Goal: Information Seeking & Learning: Learn about a topic

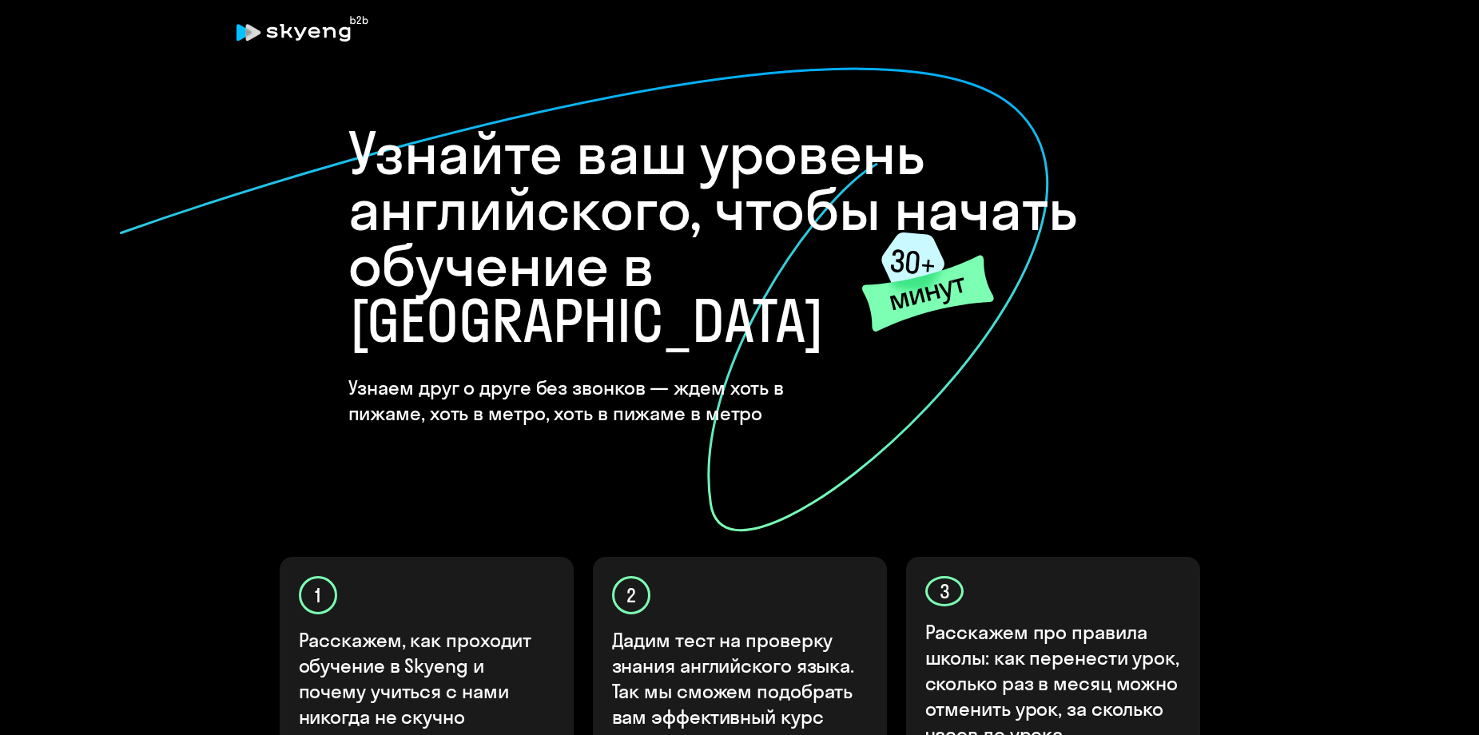
scroll to position [419, 0]
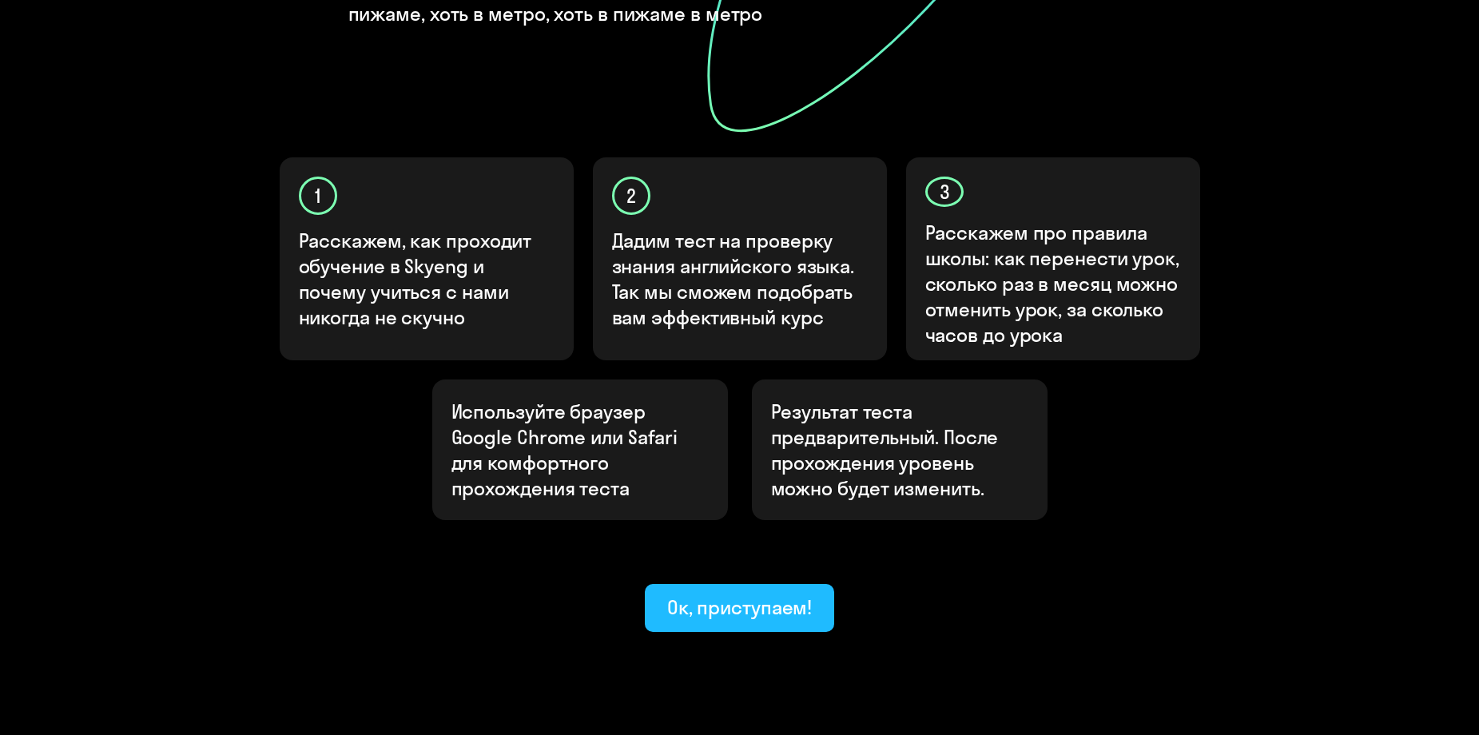
click at [734, 595] on div "Ок, приступаем!" at bounding box center [739, 608] width 145 height 26
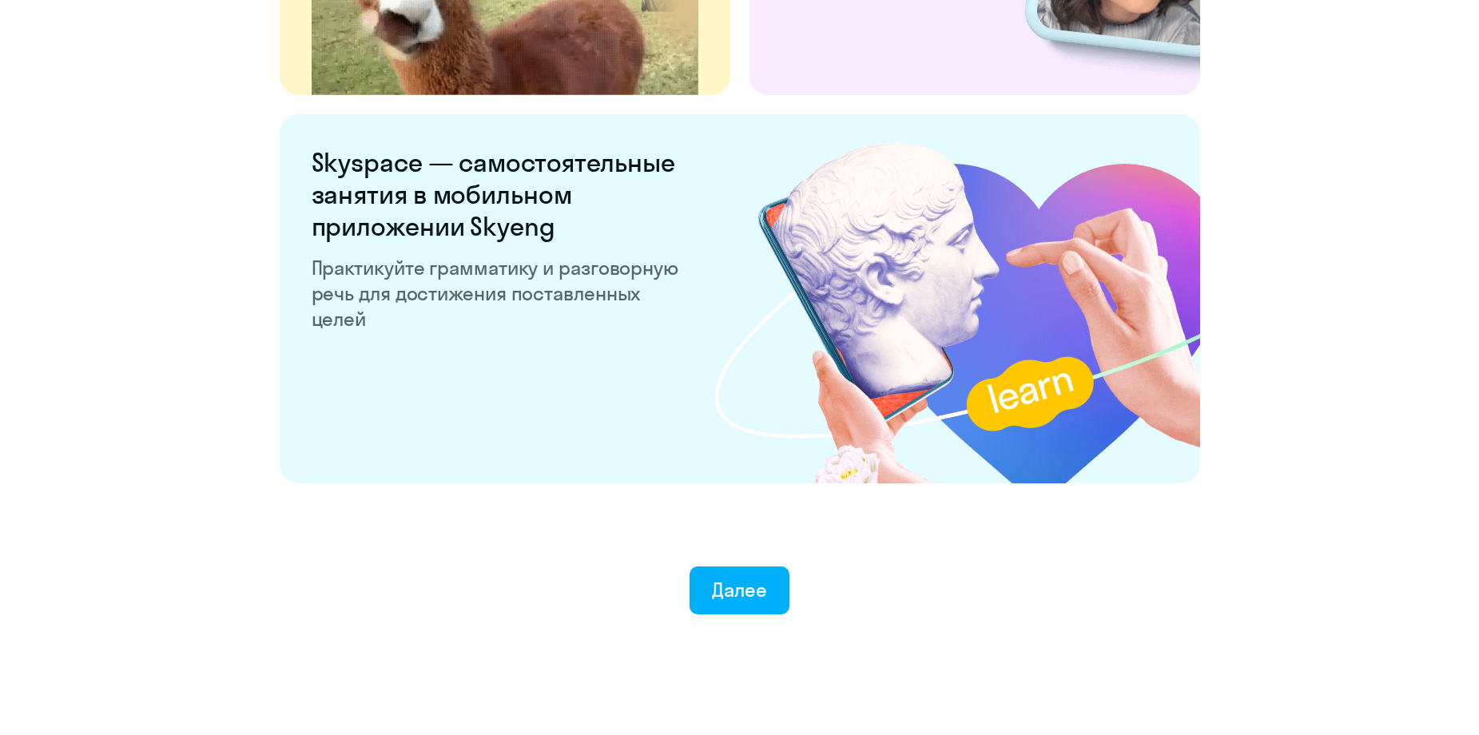
scroll to position [2969, 0]
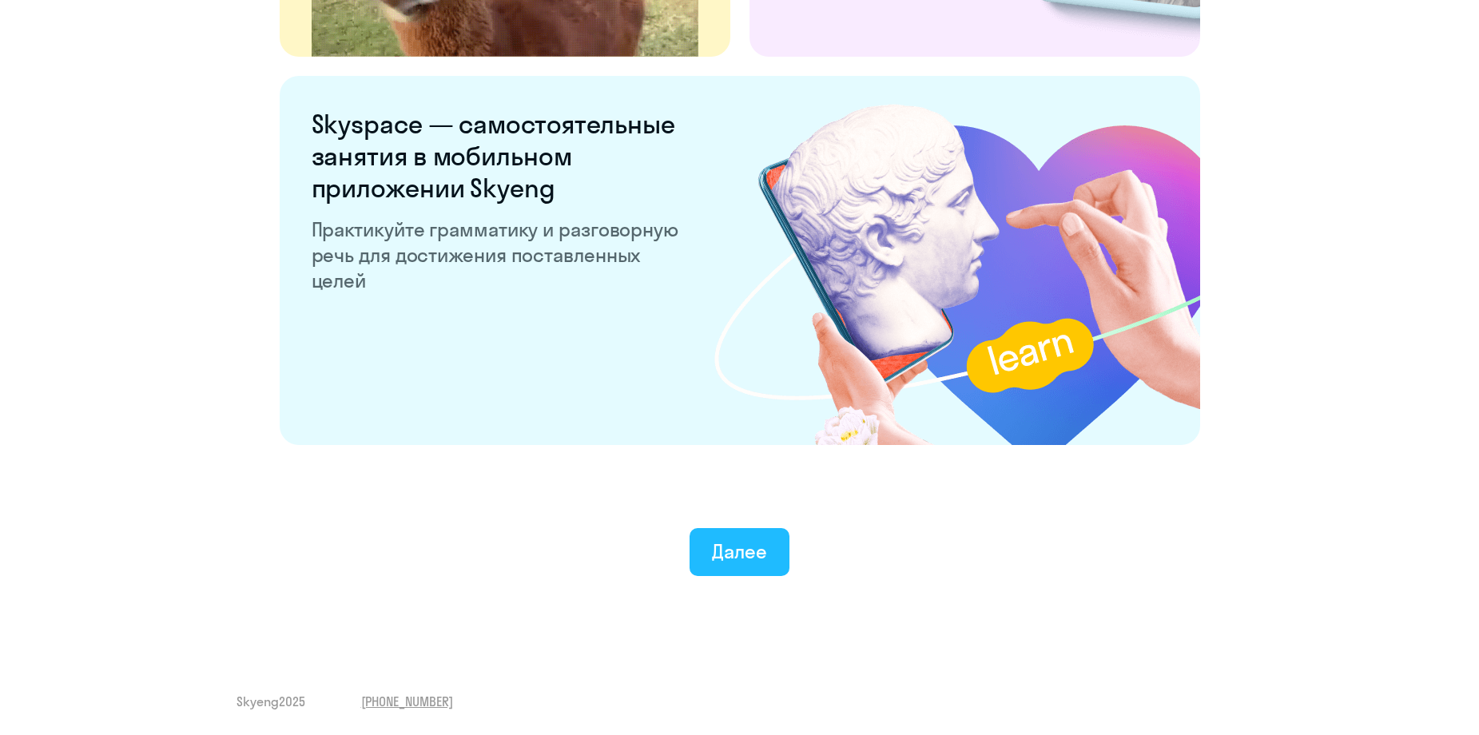
click at [763, 563] on div "Далее" at bounding box center [739, 552] width 55 height 26
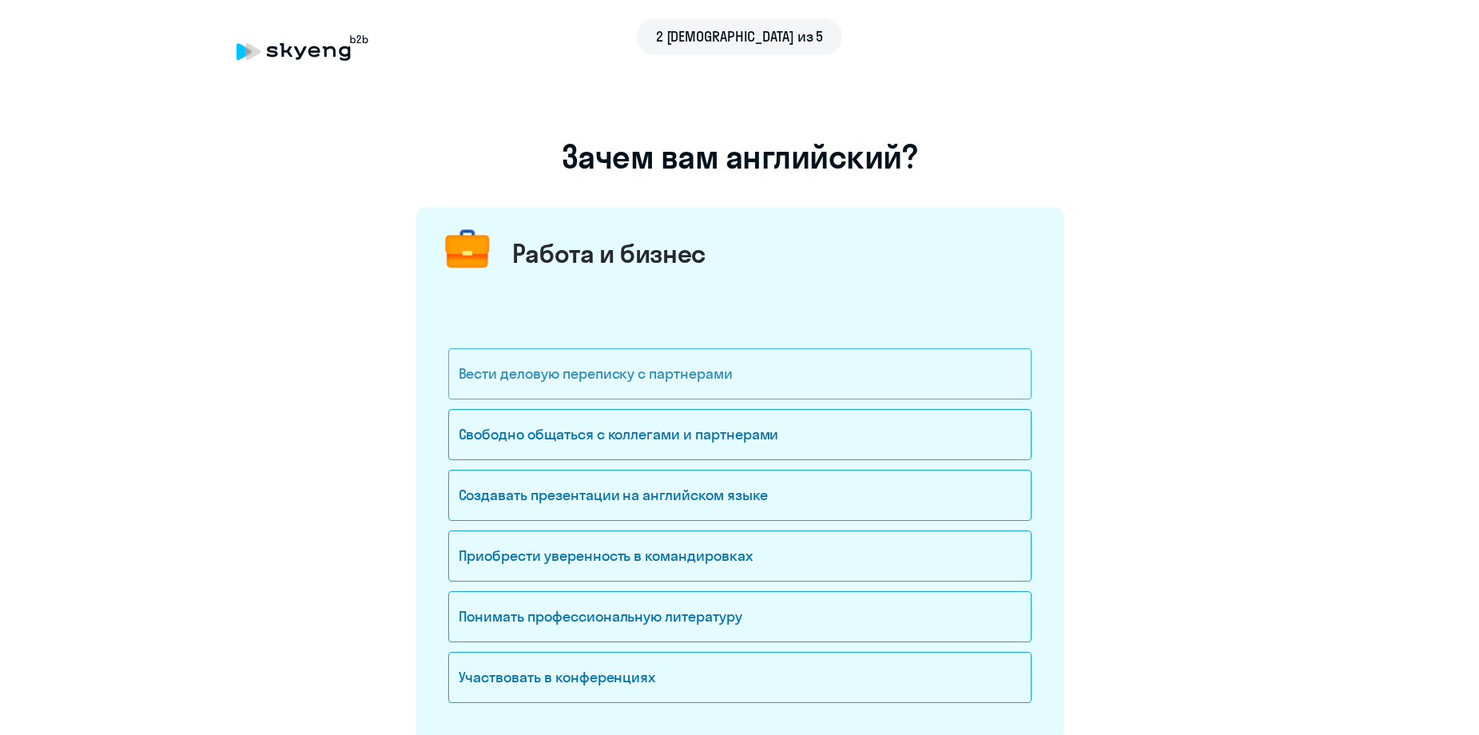
click at [770, 369] on div "Вести деловую переписку с партнерами" at bounding box center [739, 373] width 583 height 51
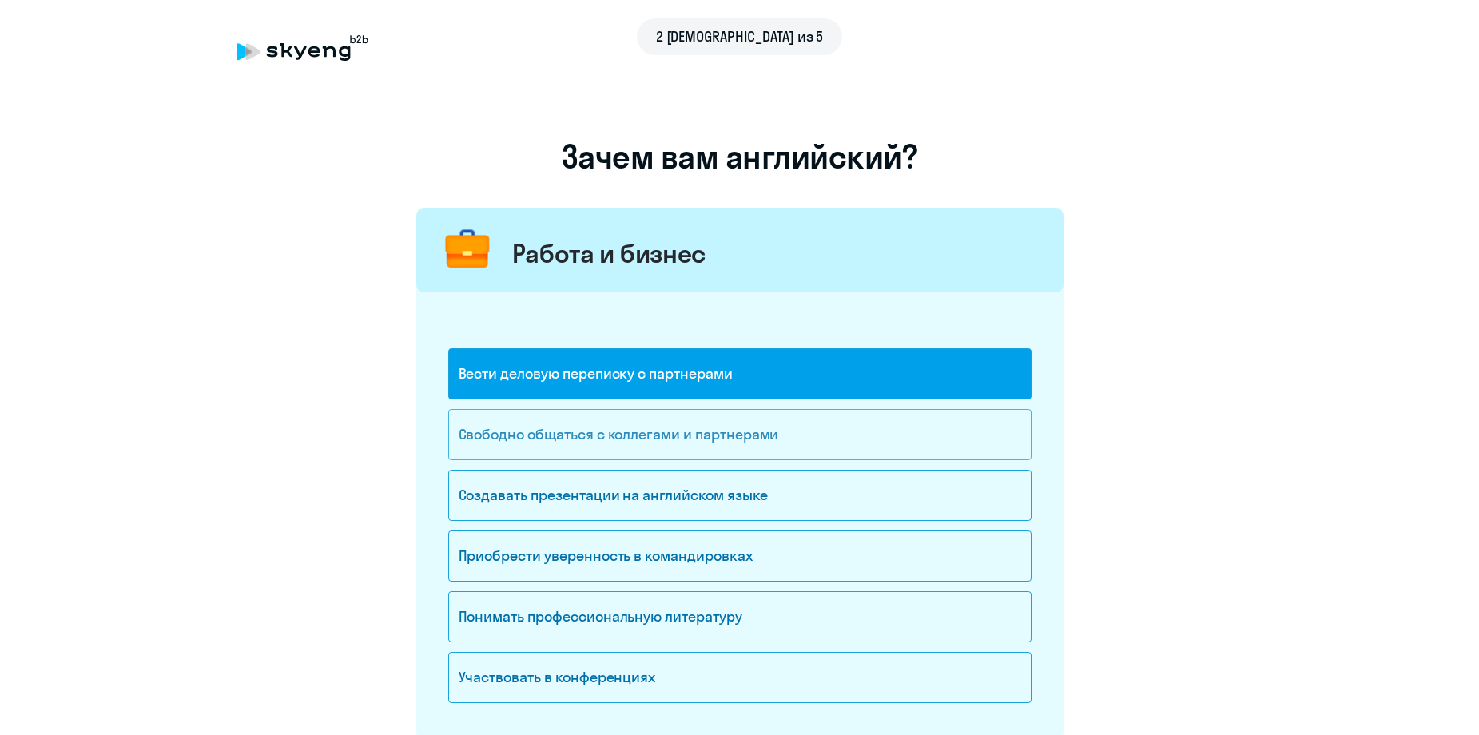
click at [708, 430] on div "Свободно общаться с коллегами и партнерами" at bounding box center [739, 434] width 583 height 51
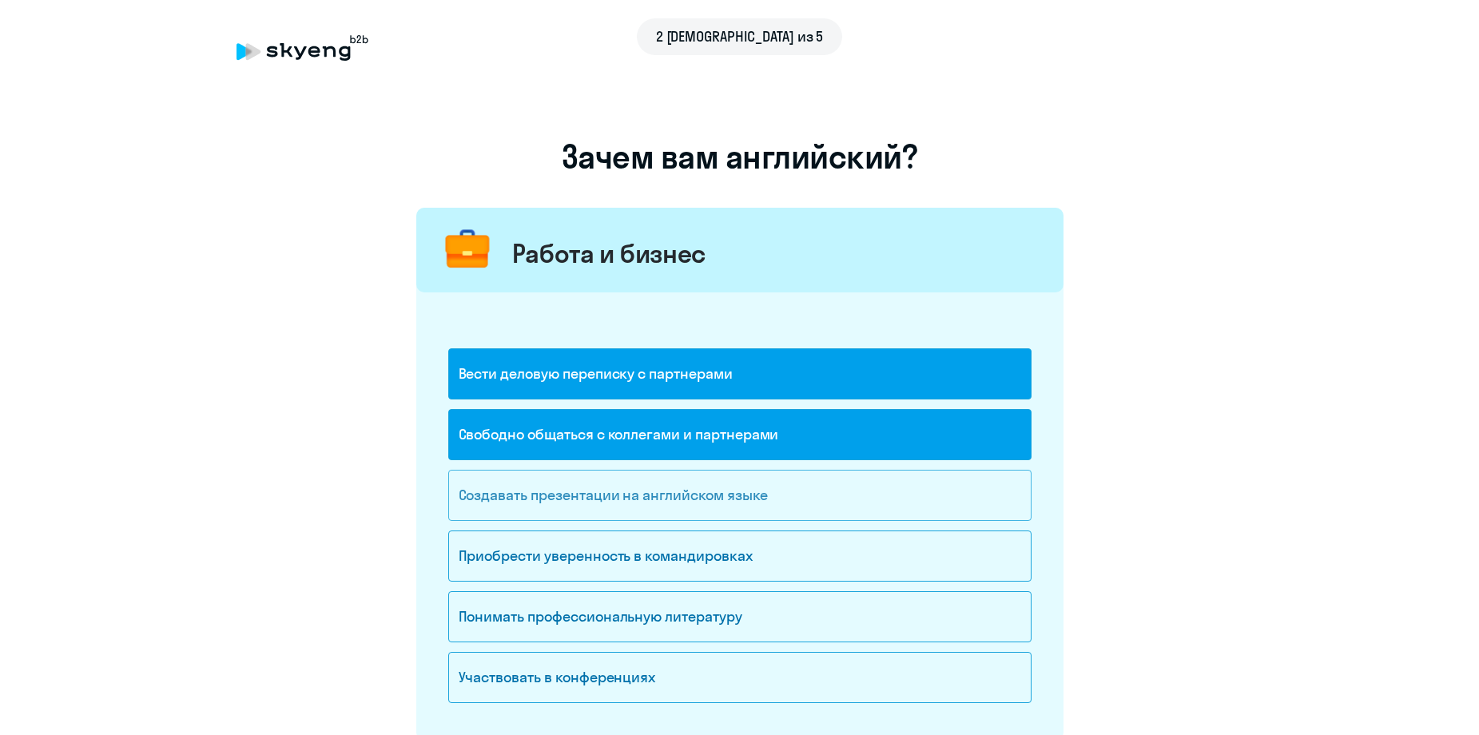
drag, startPoint x: 766, startPoint y: 492, endPoint x: 817, endPoint y: 508, distance: 52.8
click at [767, 492] on div "Создавать презентации на английском языке" at bounding box center [739, 495] width 583 height 51
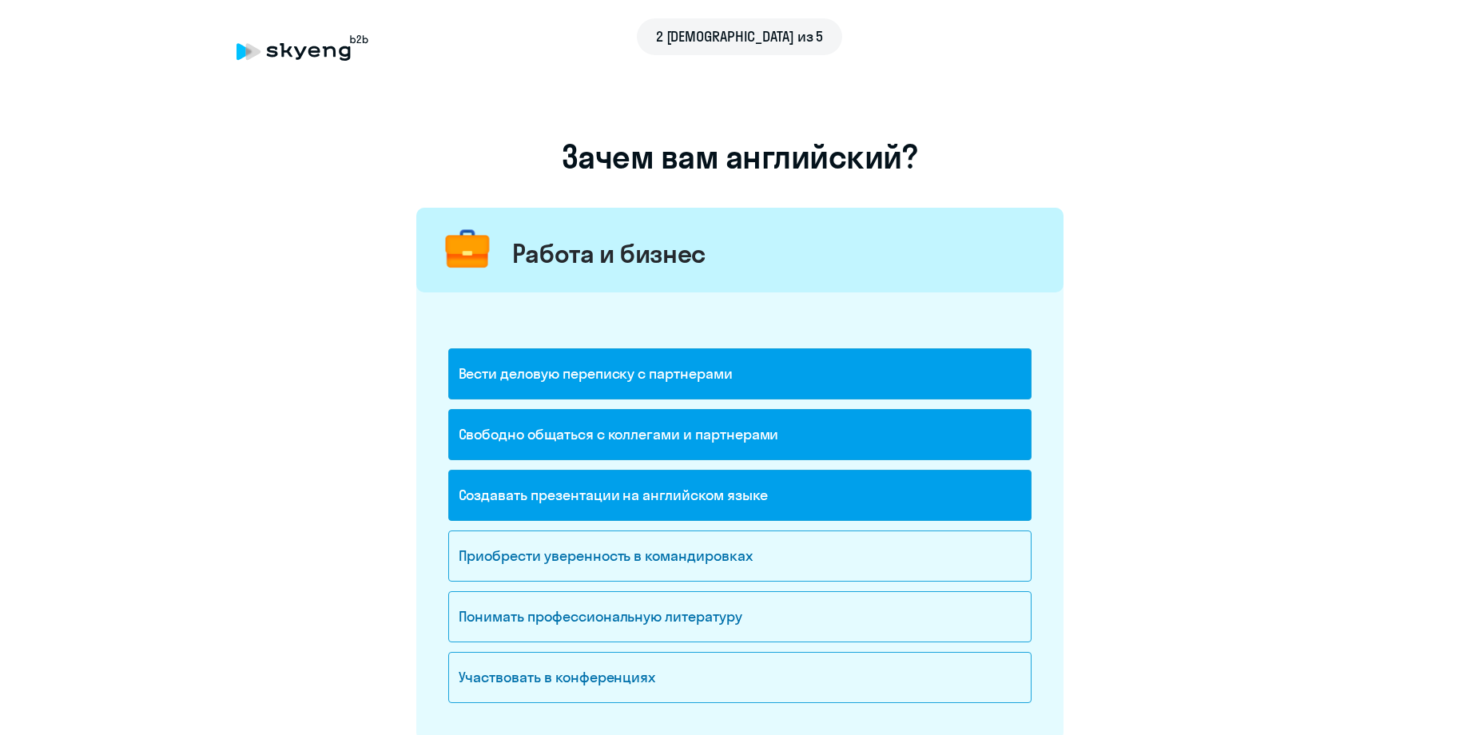
click at [749, 495] on div "Создавать презентации на английском языке" at bounding box center [739, 495] width 583 height 51
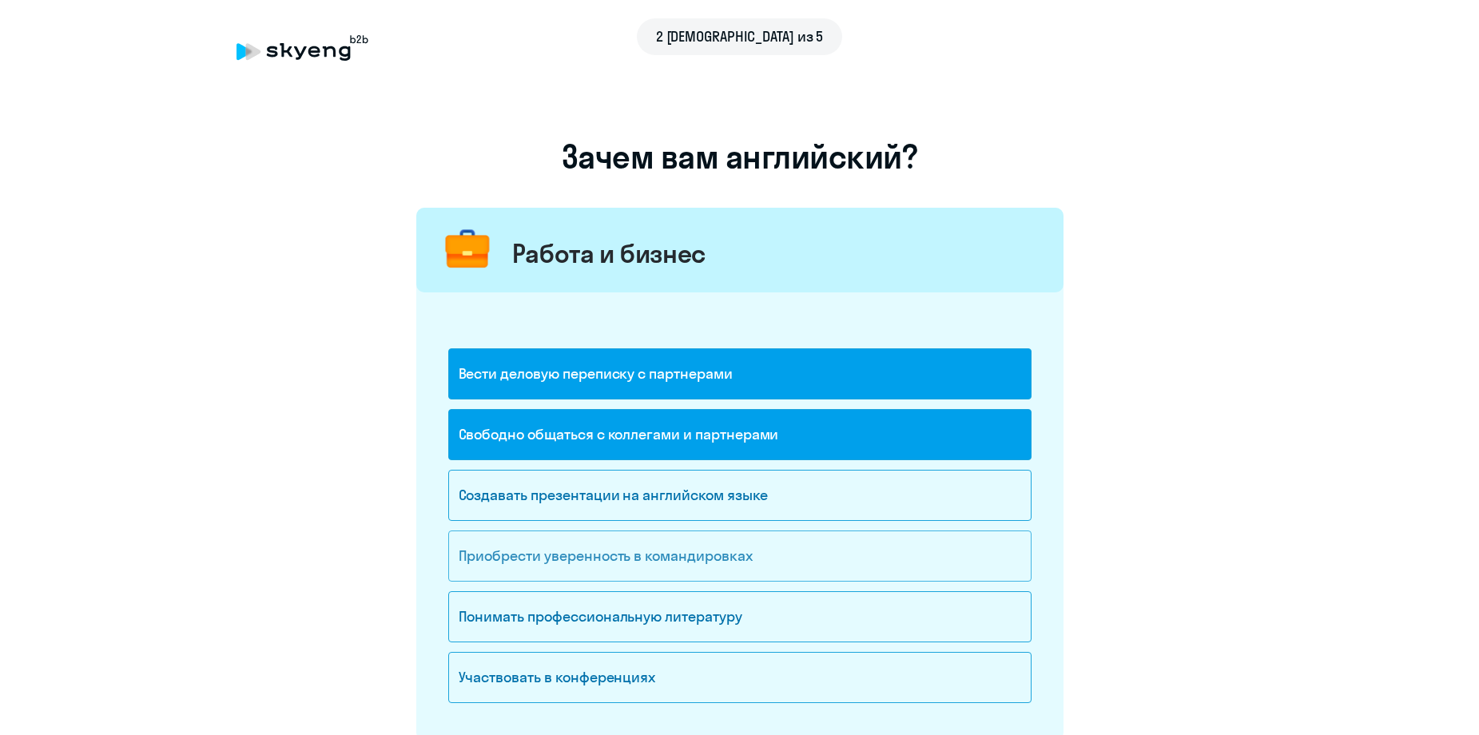
click at [740, 562] on div "Приобрести уверенность в командировках" at bounding box center [739, 556] width 583 height 51
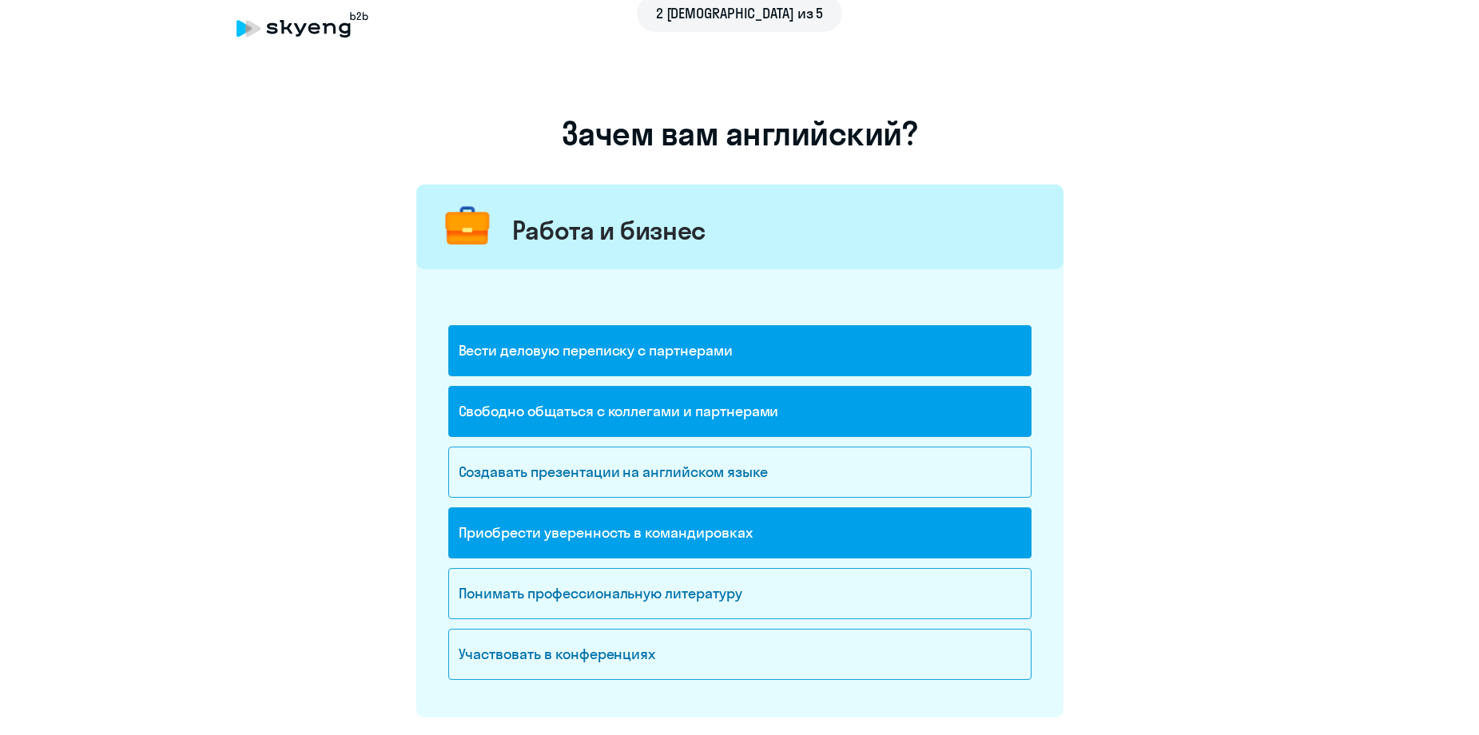
scroll to position [400, 0]
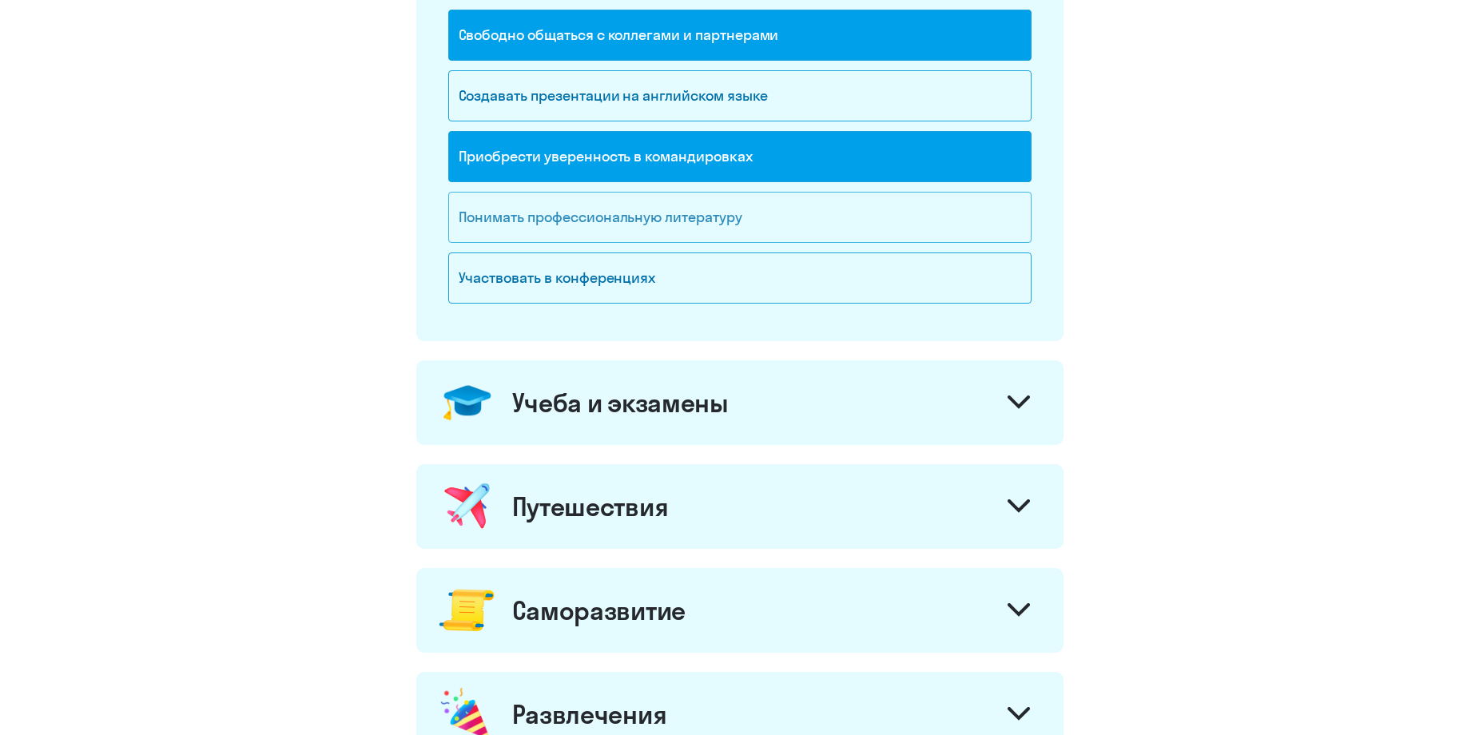
click at [725, 228] on div "Понимать профессиональную литературу" at bounding box center [739, 217] width 583 height 51
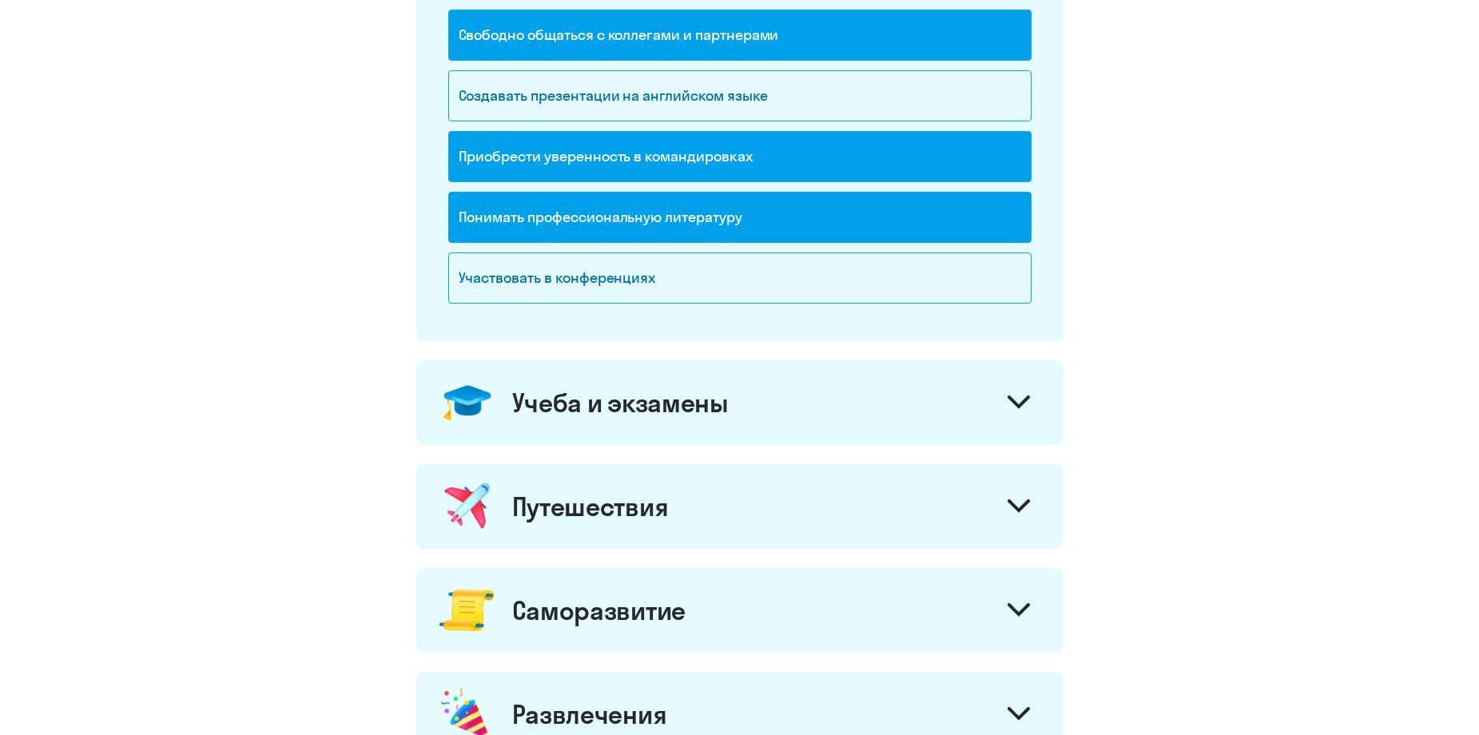
click at [702, 205] on div "Понимать профессиональную литературу" at bounding box center [739, 217] width 583 height 51
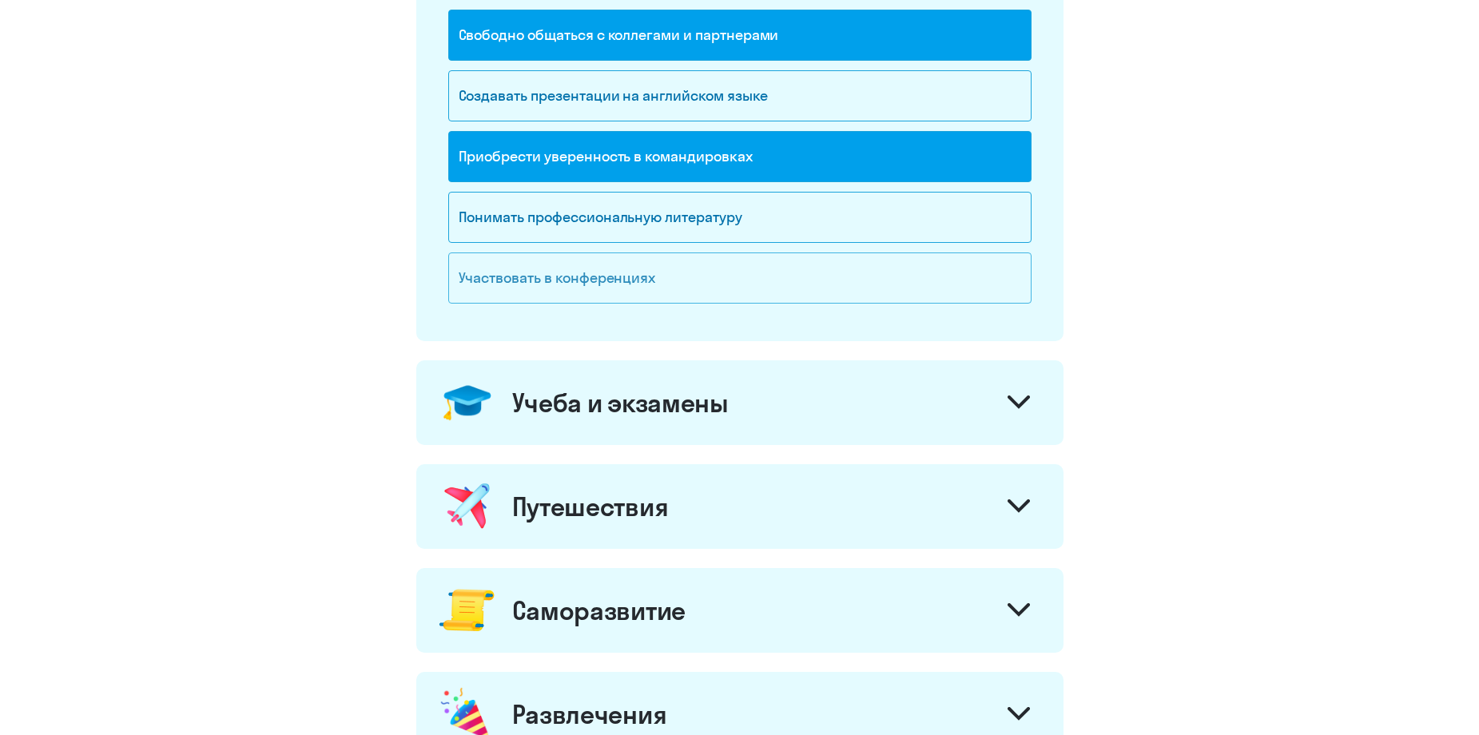
click at [683, 273] on div "Участвовать в конференциях" at bounding box center [739, 278] width 583 height 51
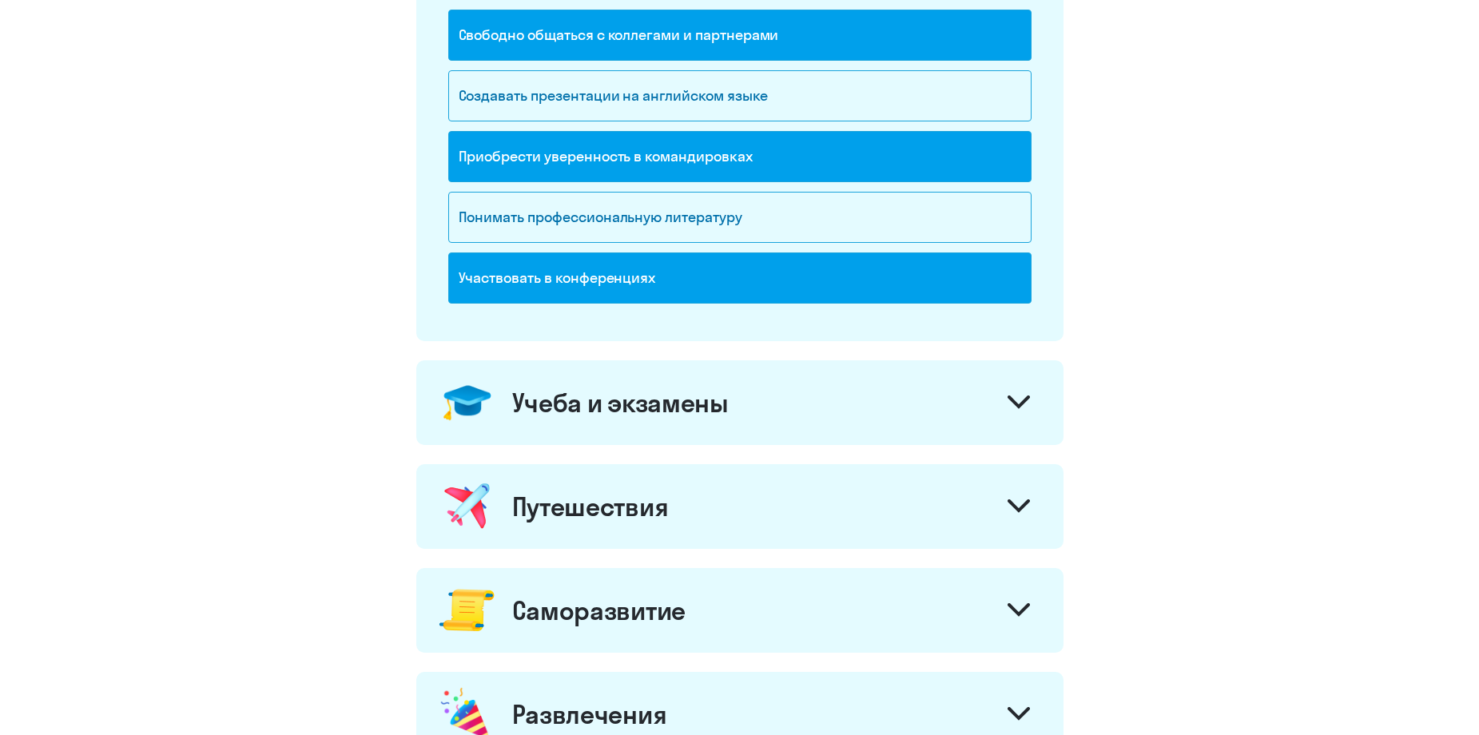
click at [782, 431] on div "Учеба и экзамены" at bounding box center [739, 402] width 647 height 85
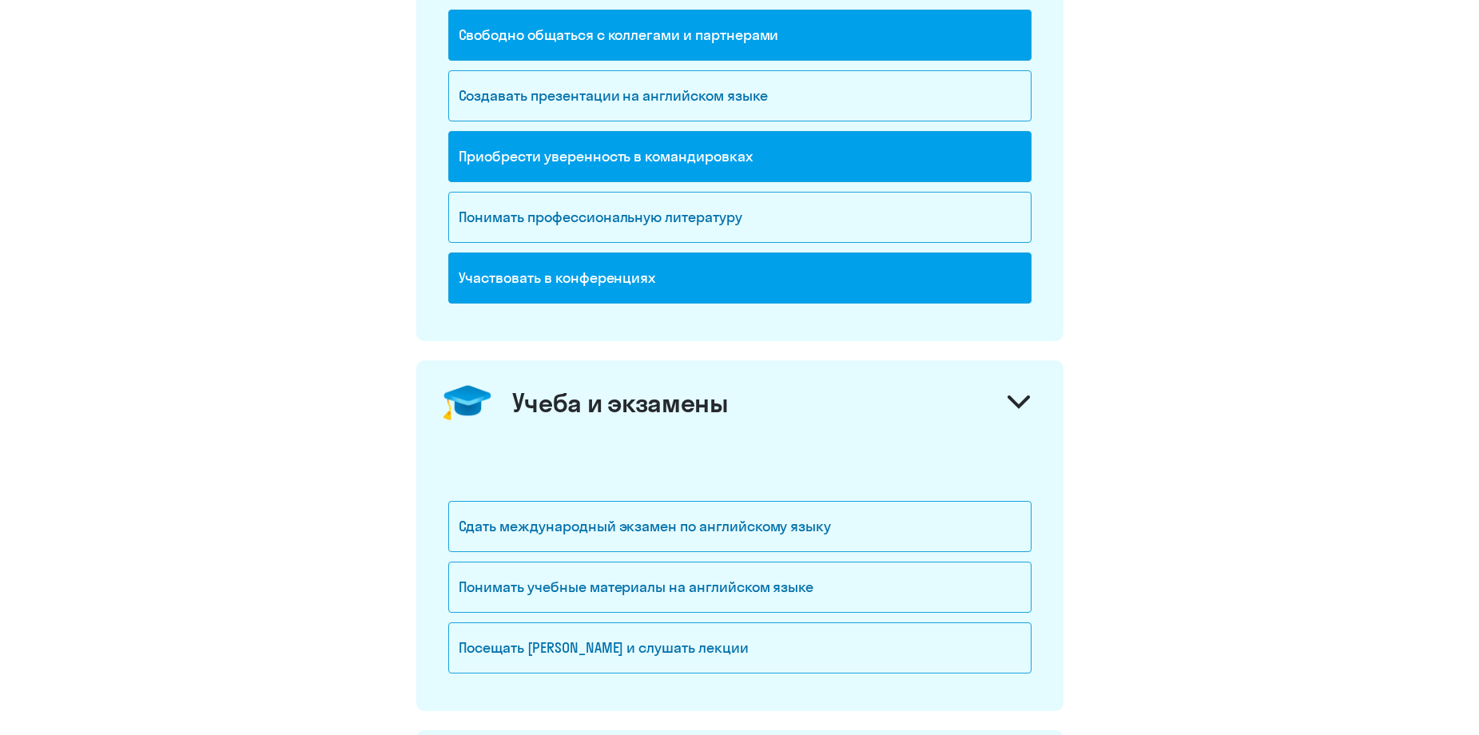
scroll to position [799, 0]
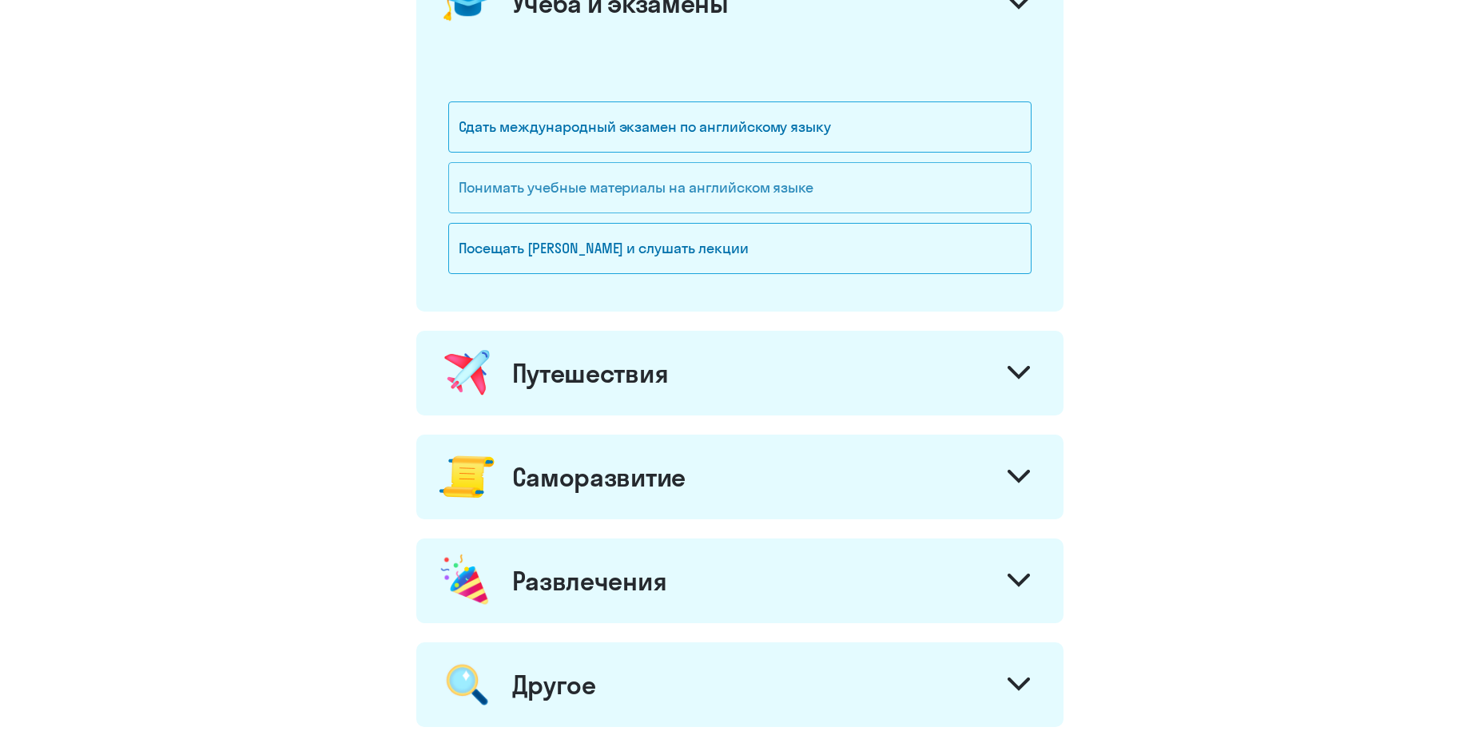
click at [725, 185] on div "Понимать учебные материалы на английском языке" at bounding box center [739, 187] width 583 height 51
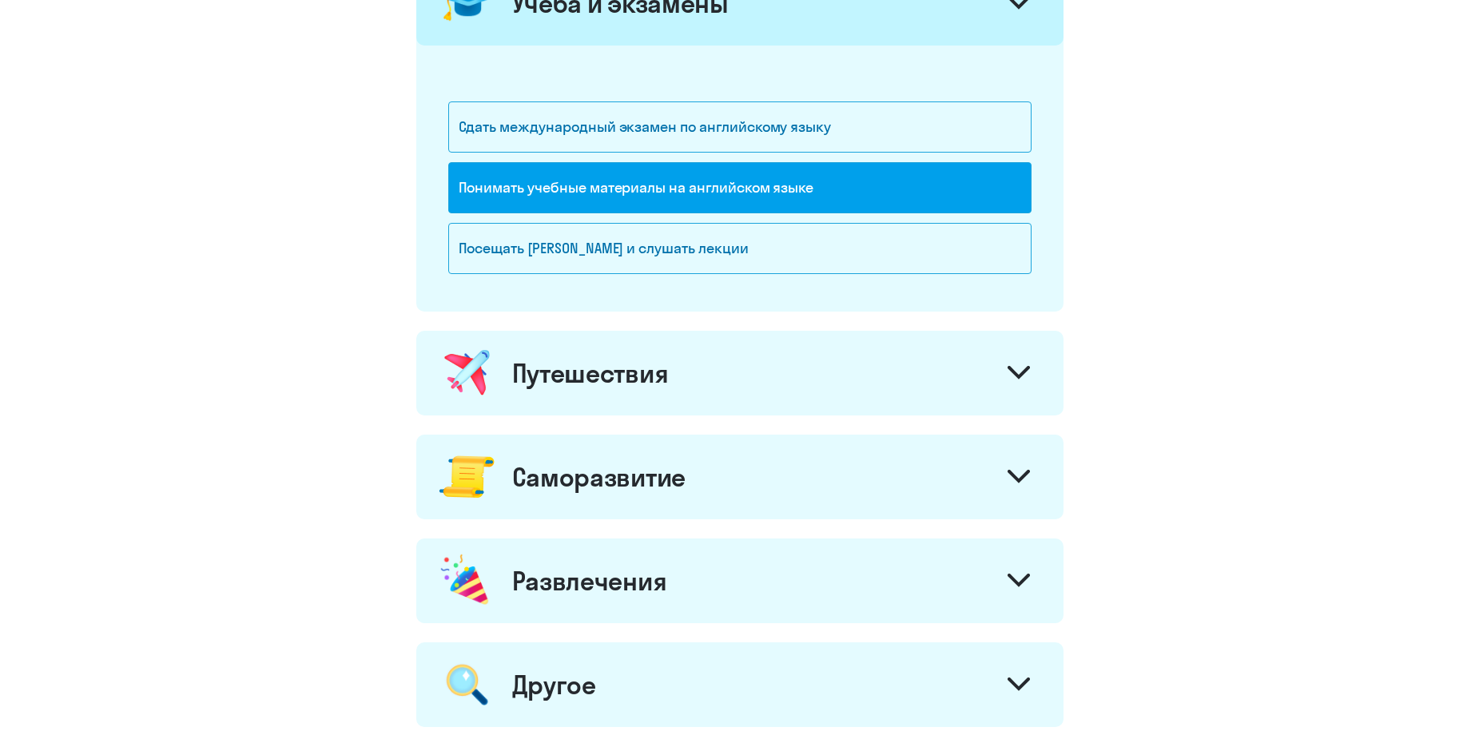
click at [582, 362] on div "Путешествия" at bounding box center [590, 373] width 157 height 32
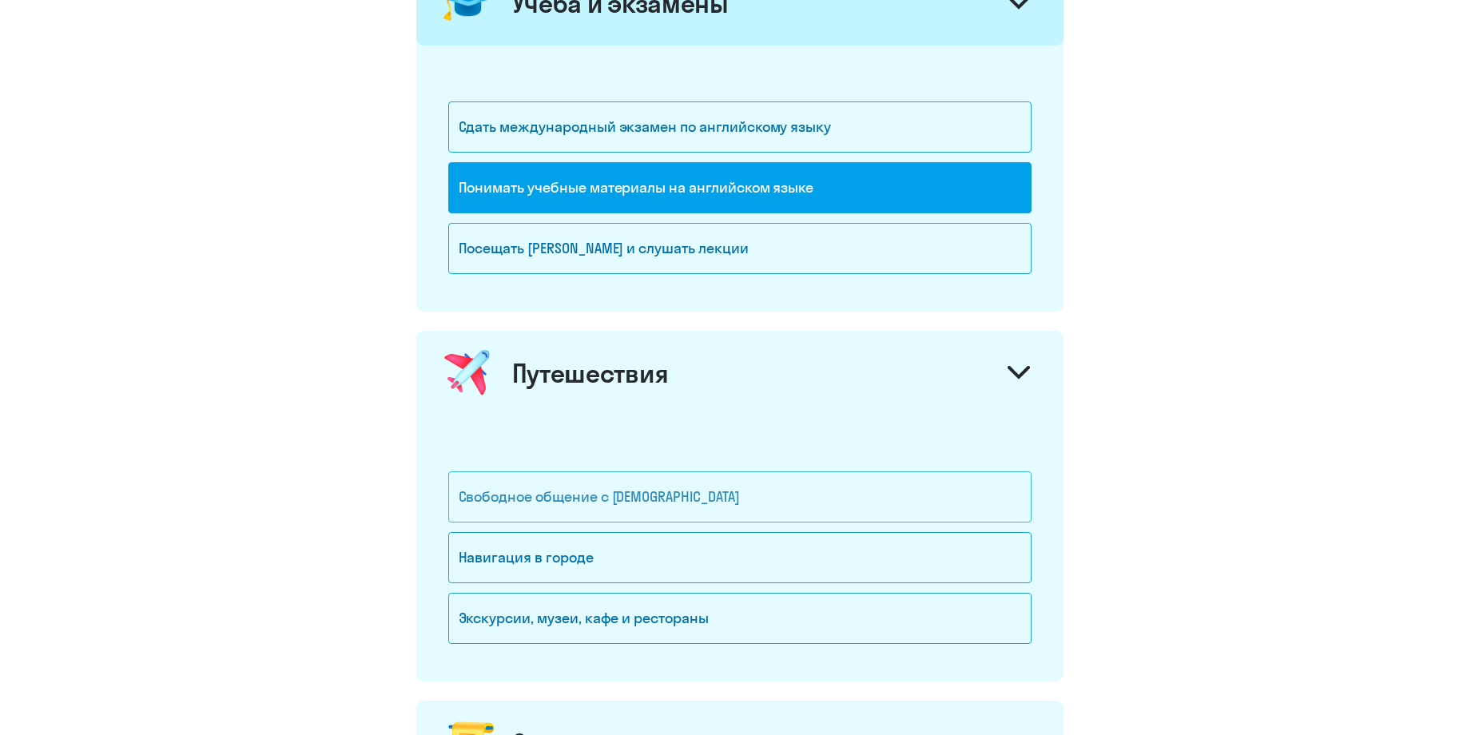
click at [804, 494] on div "Свободное общение с [DEMOGRAPHIC_DATA]" at bounding box center [739, 497] width 583 height 51
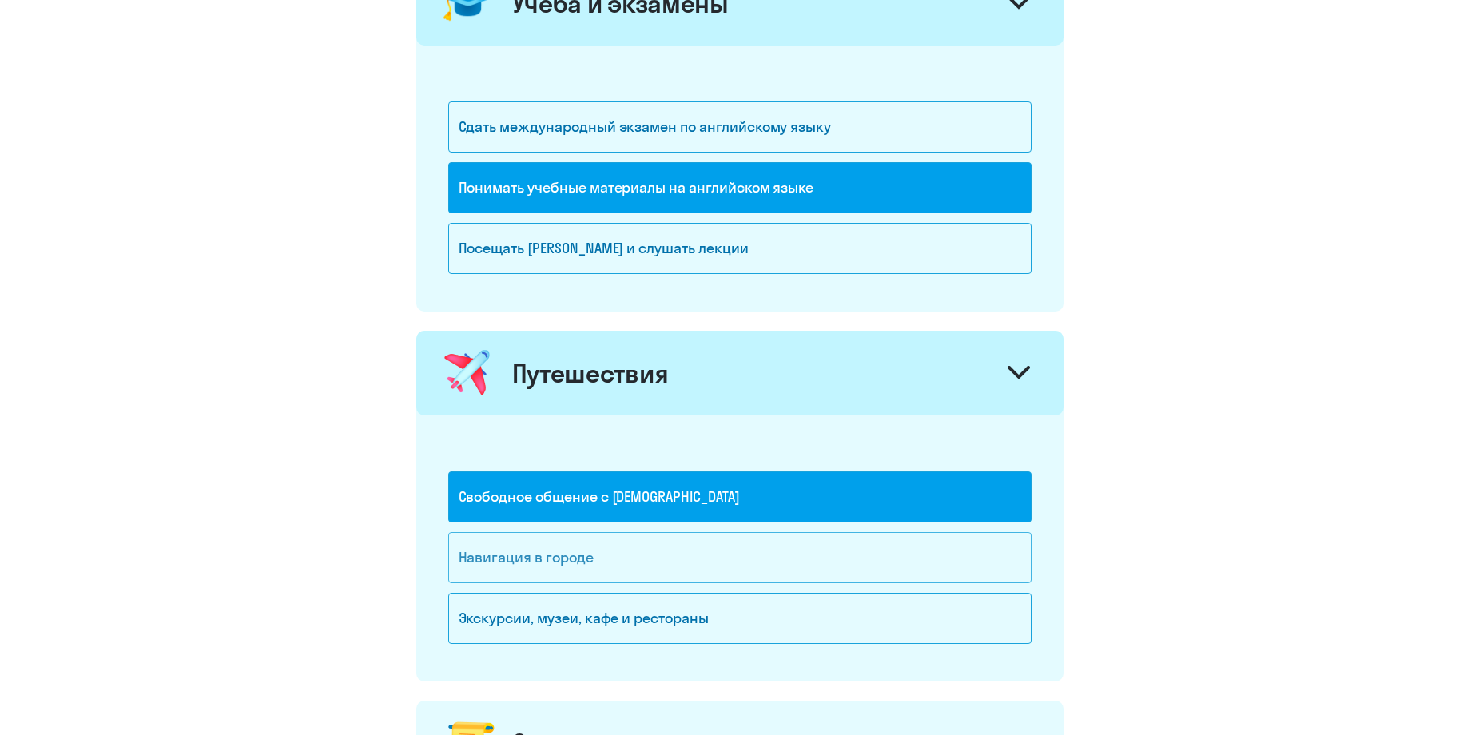
click at [758, 561] on div "Навигация в городе" at bounding box center [739, 557] width 583 height 51
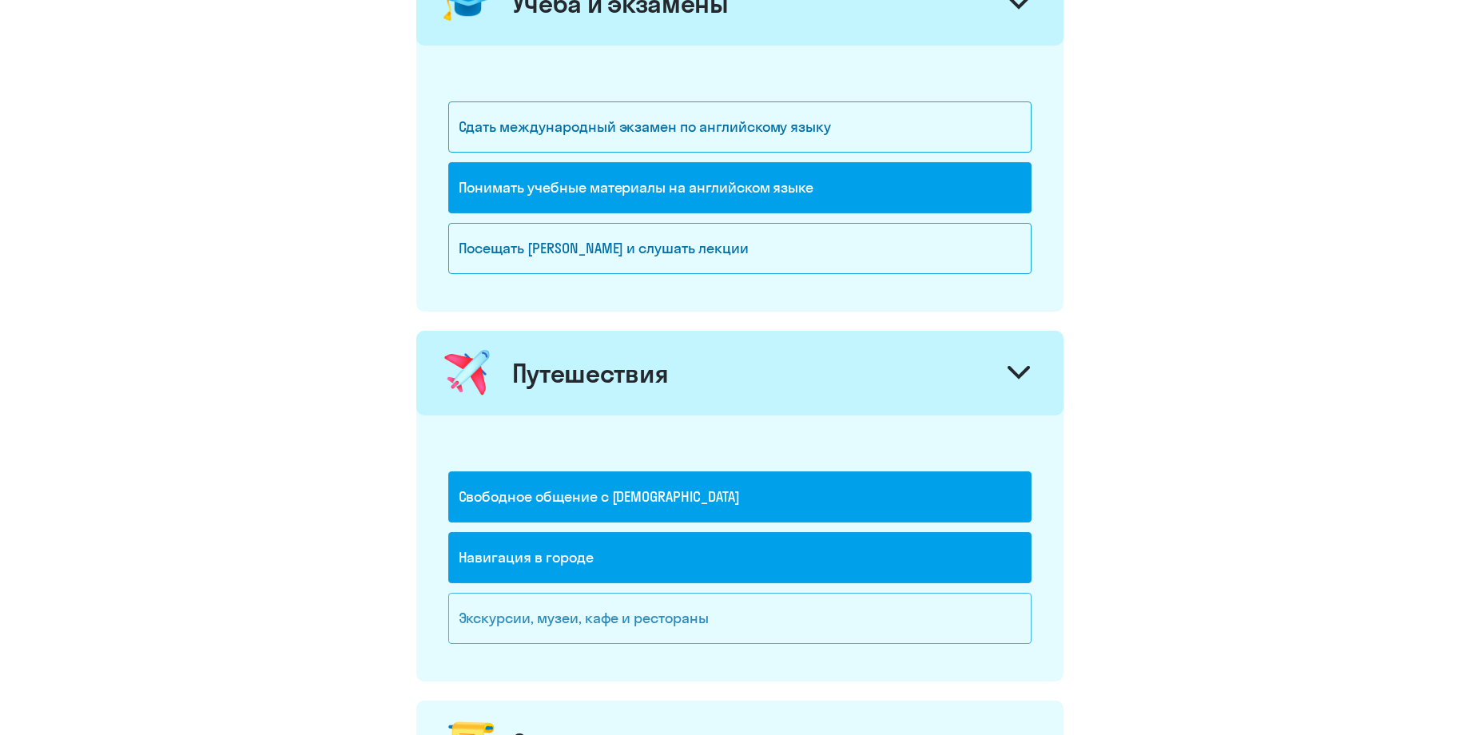
click at [755, 627] on div "Экскурсии, музеи, кафе и рестораны" at bounding box center [739, 618] width 583 height 51
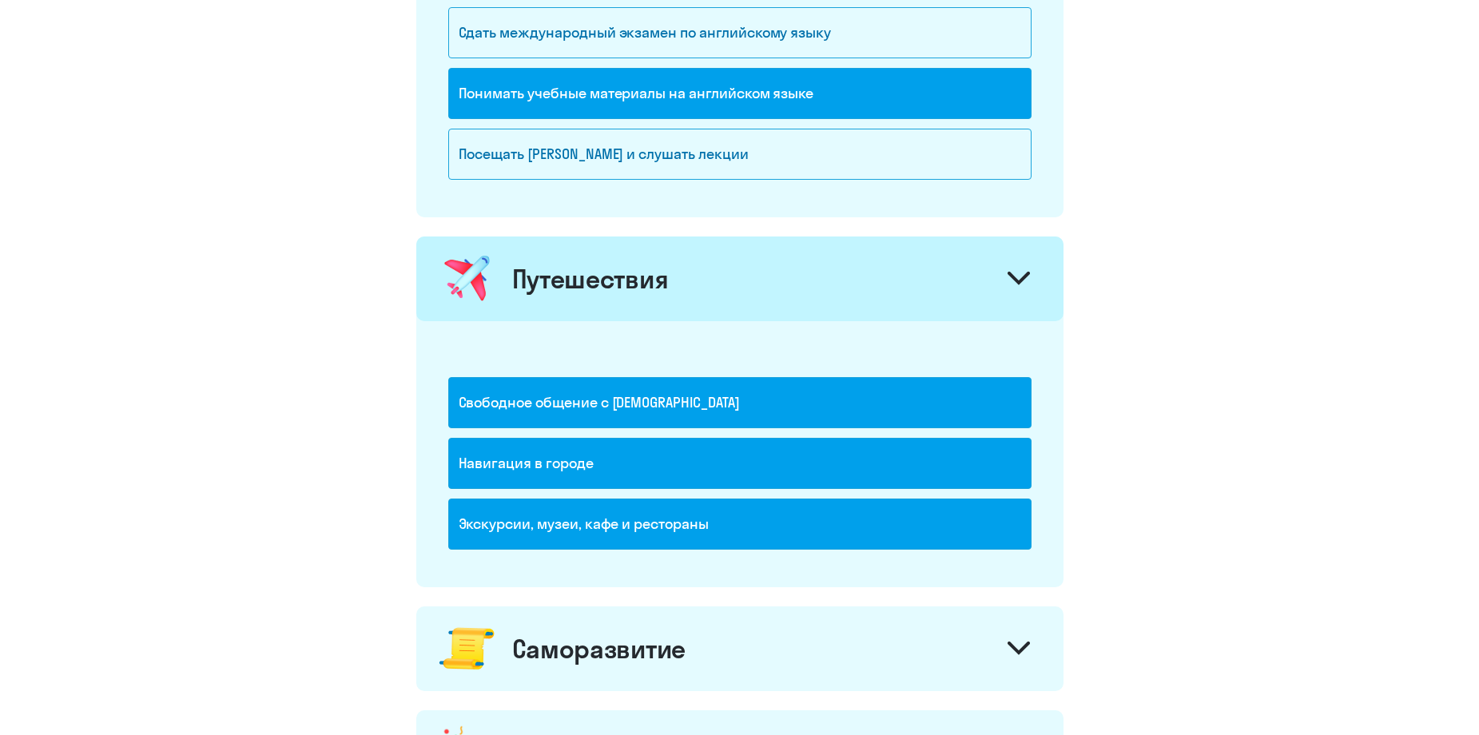
scroll to position [1199, 0]
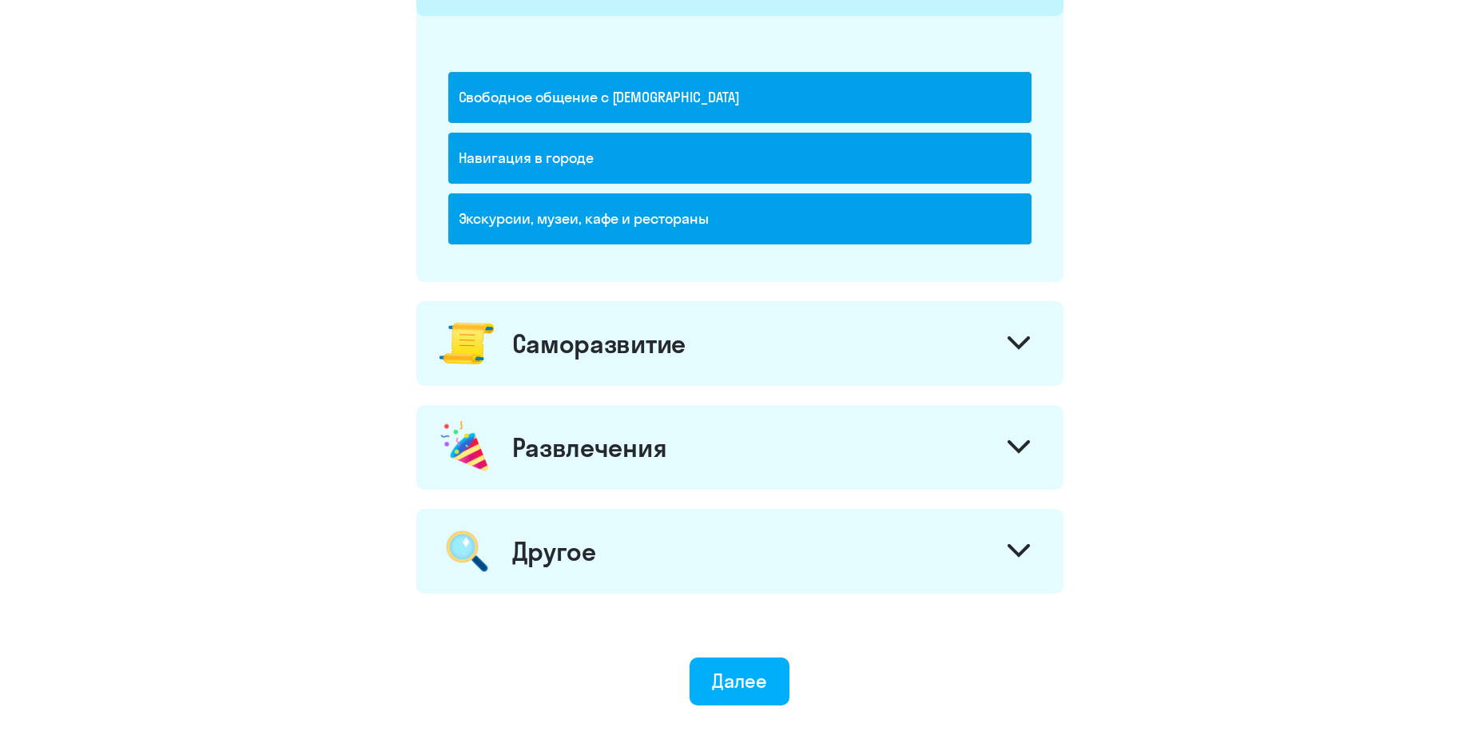
click at [754, 372] on div "Саморазвитие" at bounding box center [739, 343] width 647 height 85
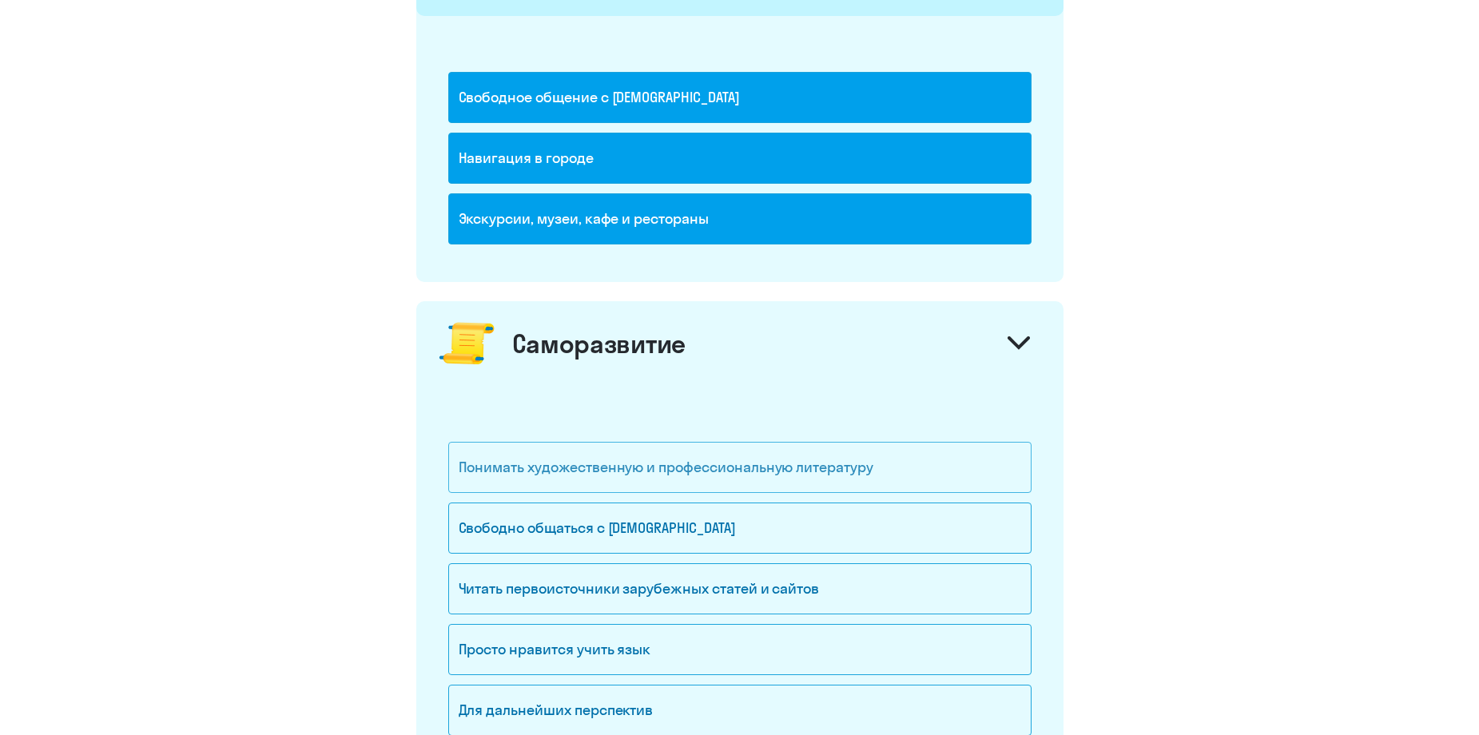
click at [797, 477] on div "Понимать художественную и профессиональную литературу" at bounding box center [739, 467] width 583 height 51
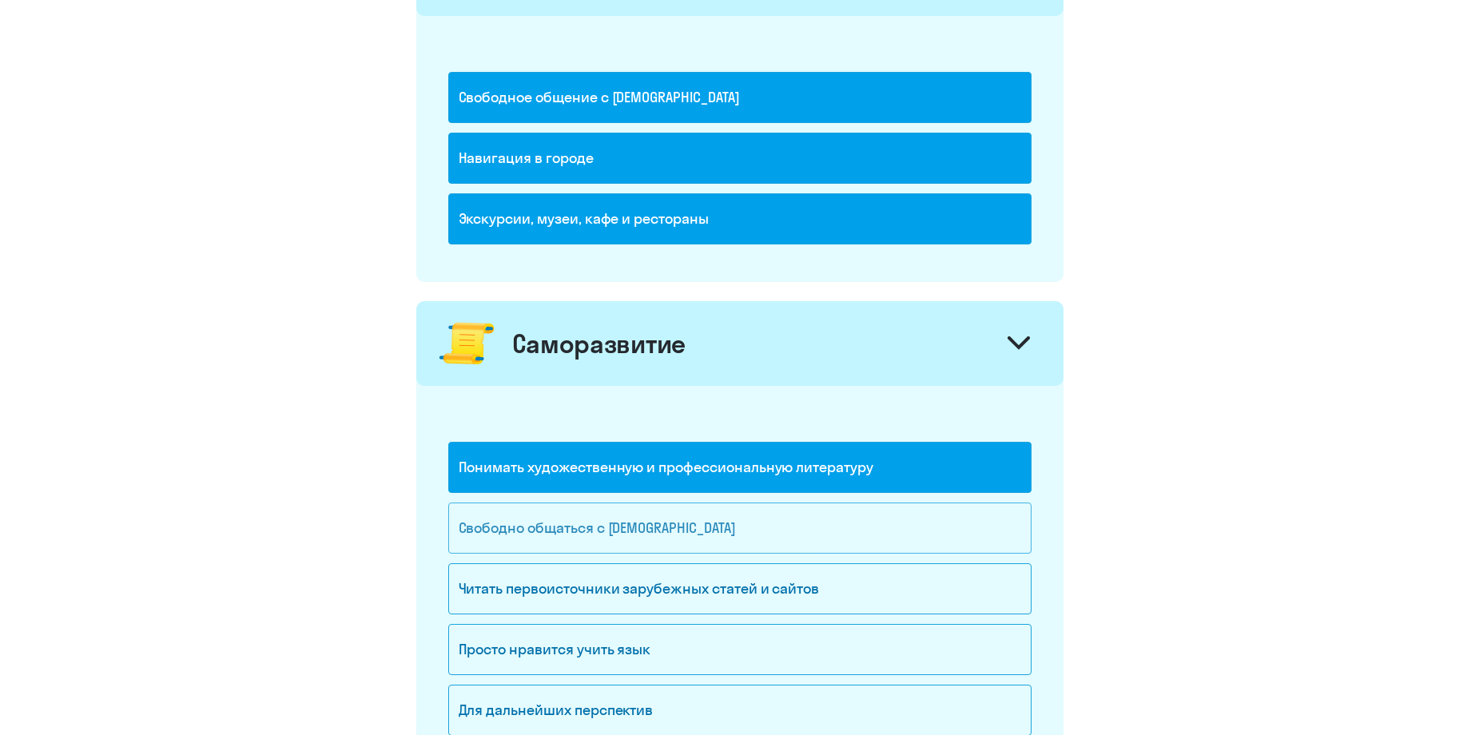
click at [777, 521] on div "Свободно общаться с [DEMOGRAPHIC_DATA]" at bounding box center [739, 528] width 583 height 51
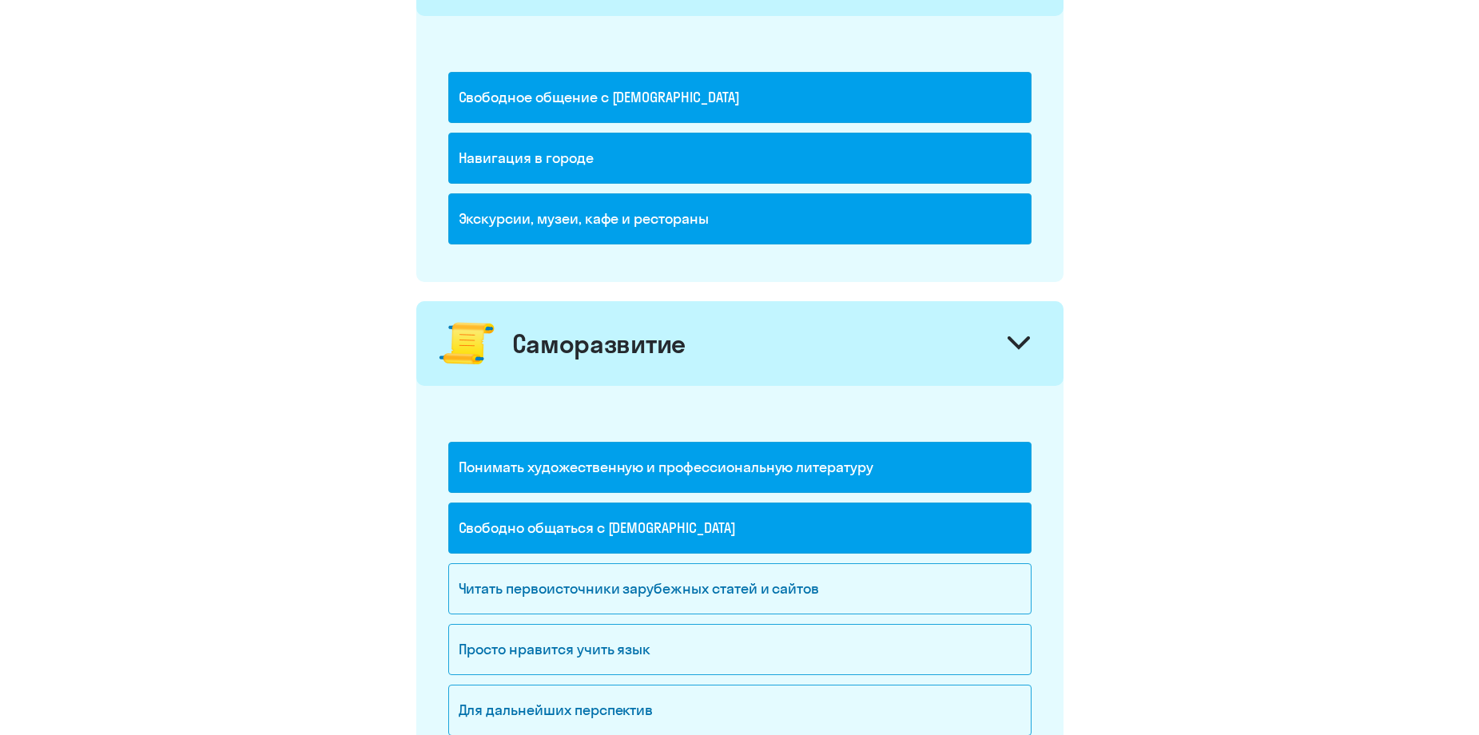
scroll to position [1598, 0]
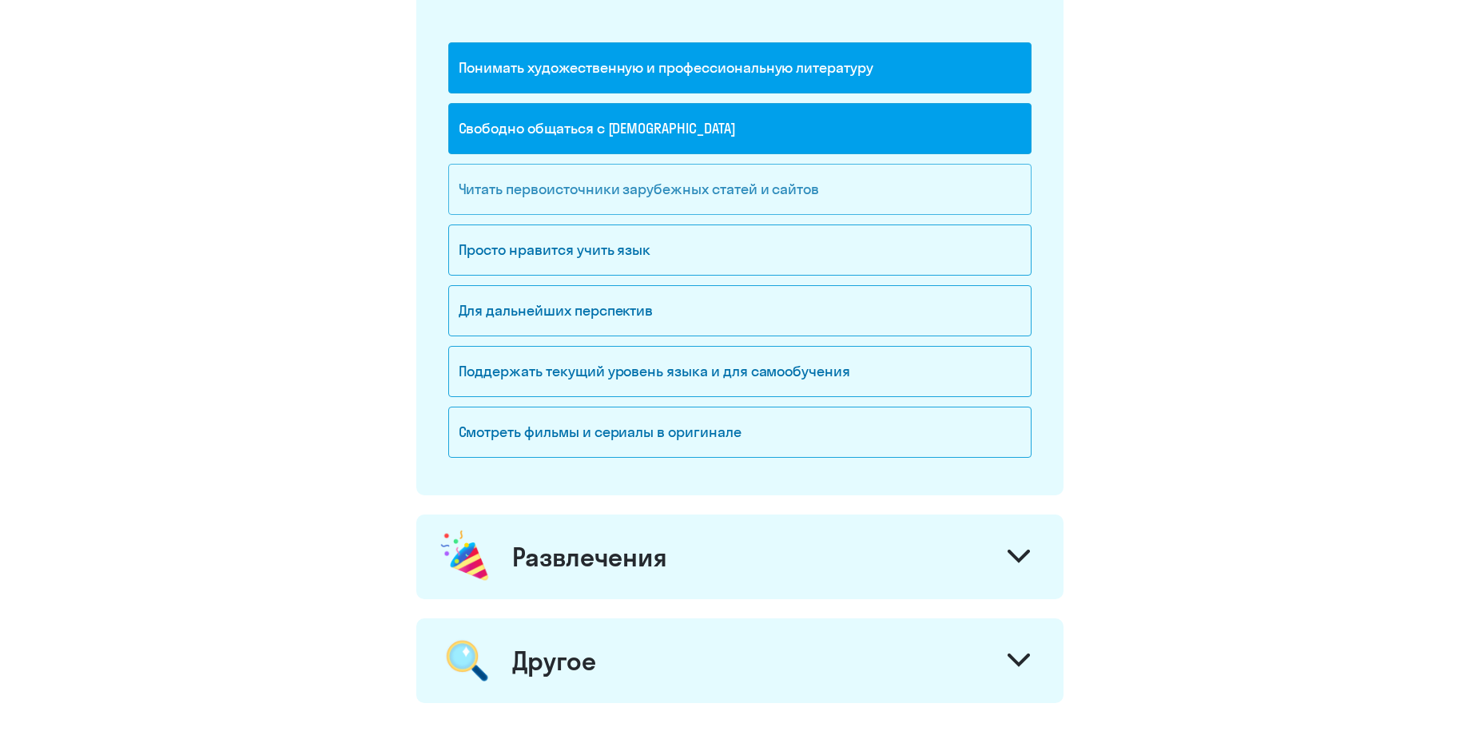
click at [763, 199] on div "Читать первоисточники зарубежных статей и сайтов" at bounding box center [739, 189] width 583 height 51
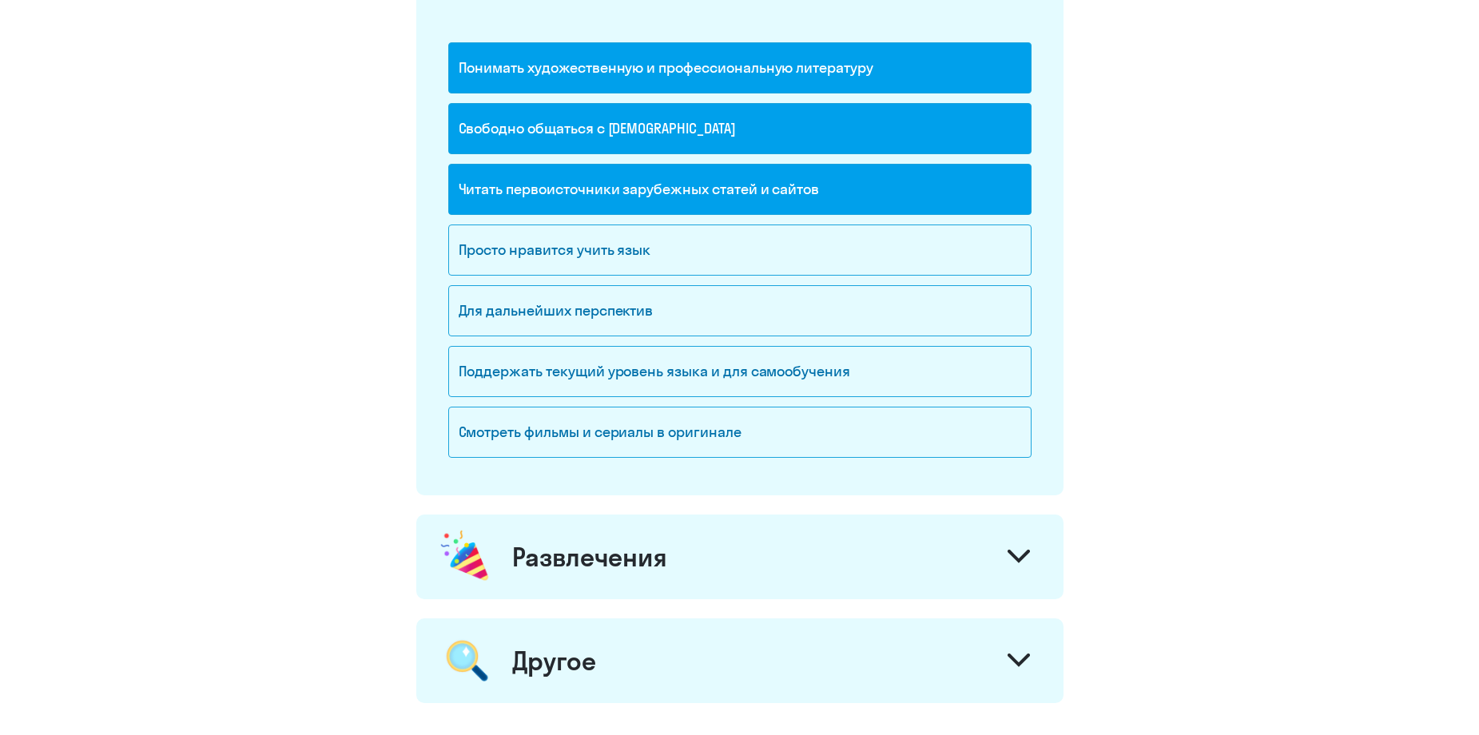
click at [758, 192] on div "Читать первоисточники зарубежных статей и сайтов" at bounding box center [739, 189] width 583 height 51
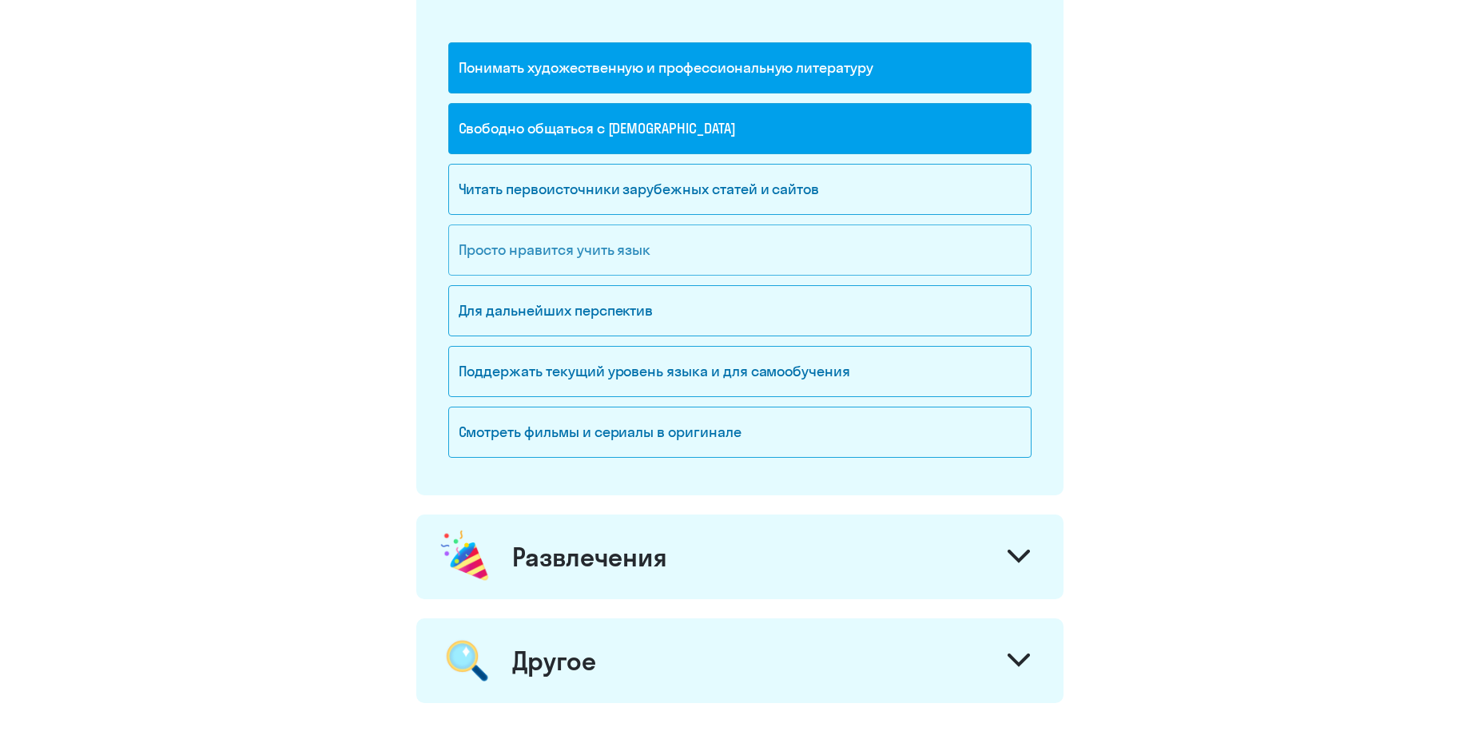
click at [729, 269] on div "Просто нравится учить язык" at bounding box center [739, 250] width 583 height 51
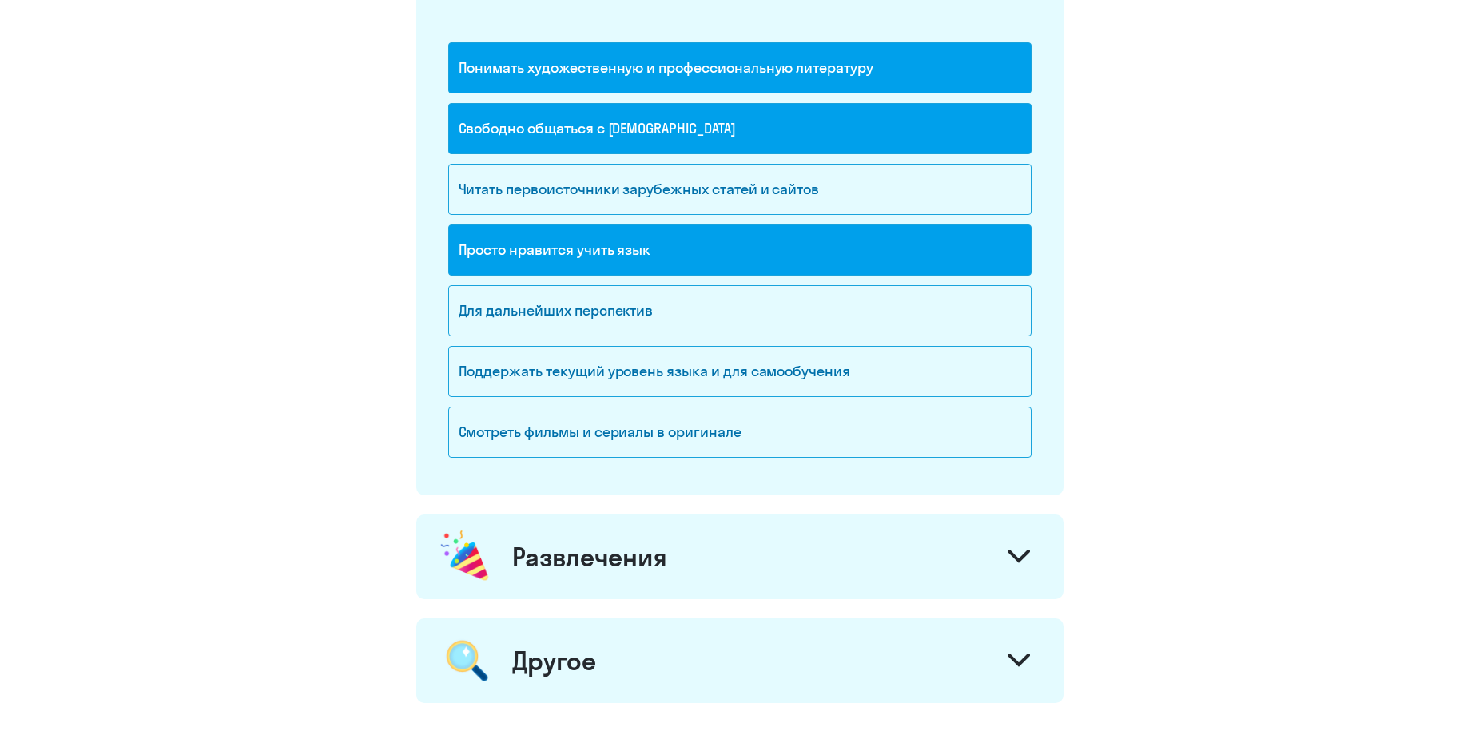
click at [730, 239] on div "Просто нравится учить язык" at bounding box center [739, 250] width 583 height 51
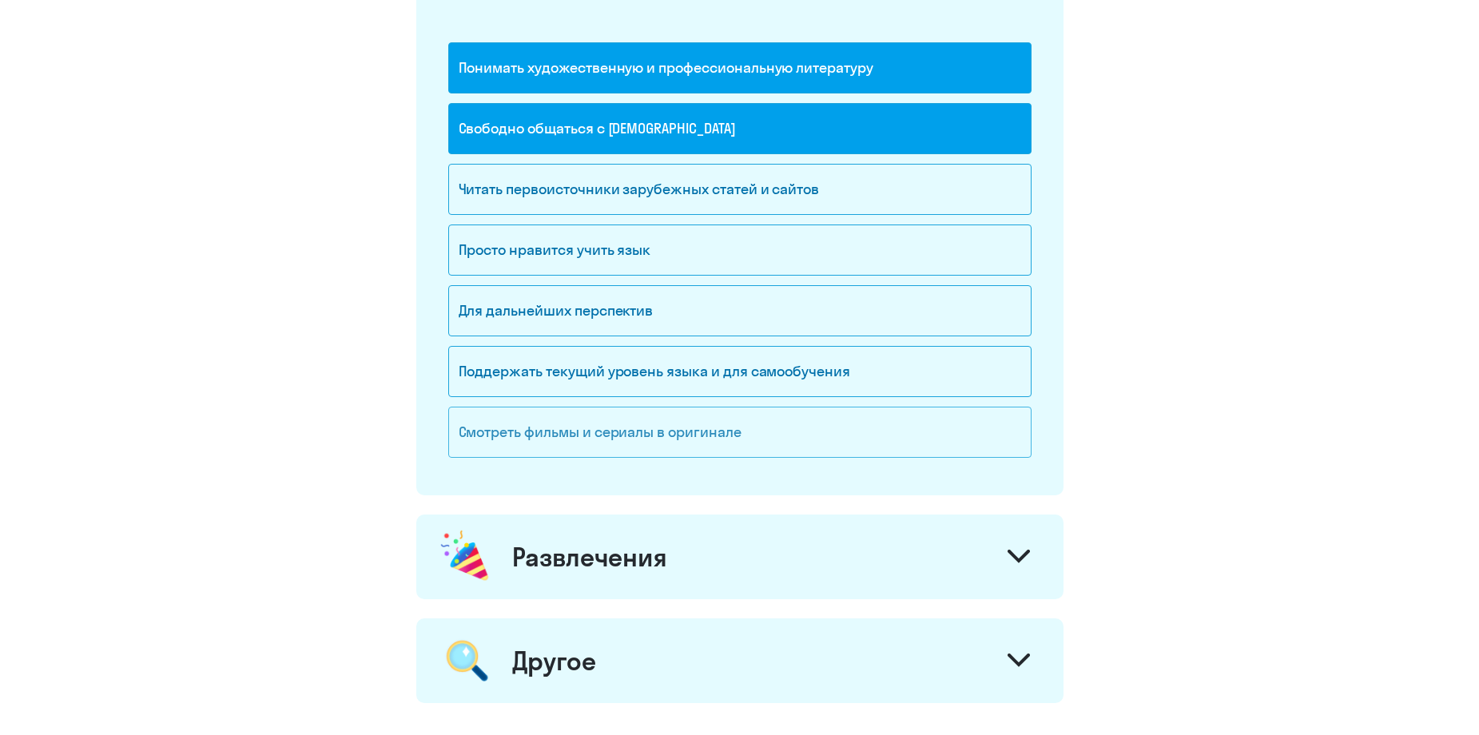
click at [766, 436] on div "Смотреть фильмы и сериалы в оригинале" at bounding box center [739, 432] width 583 height 51
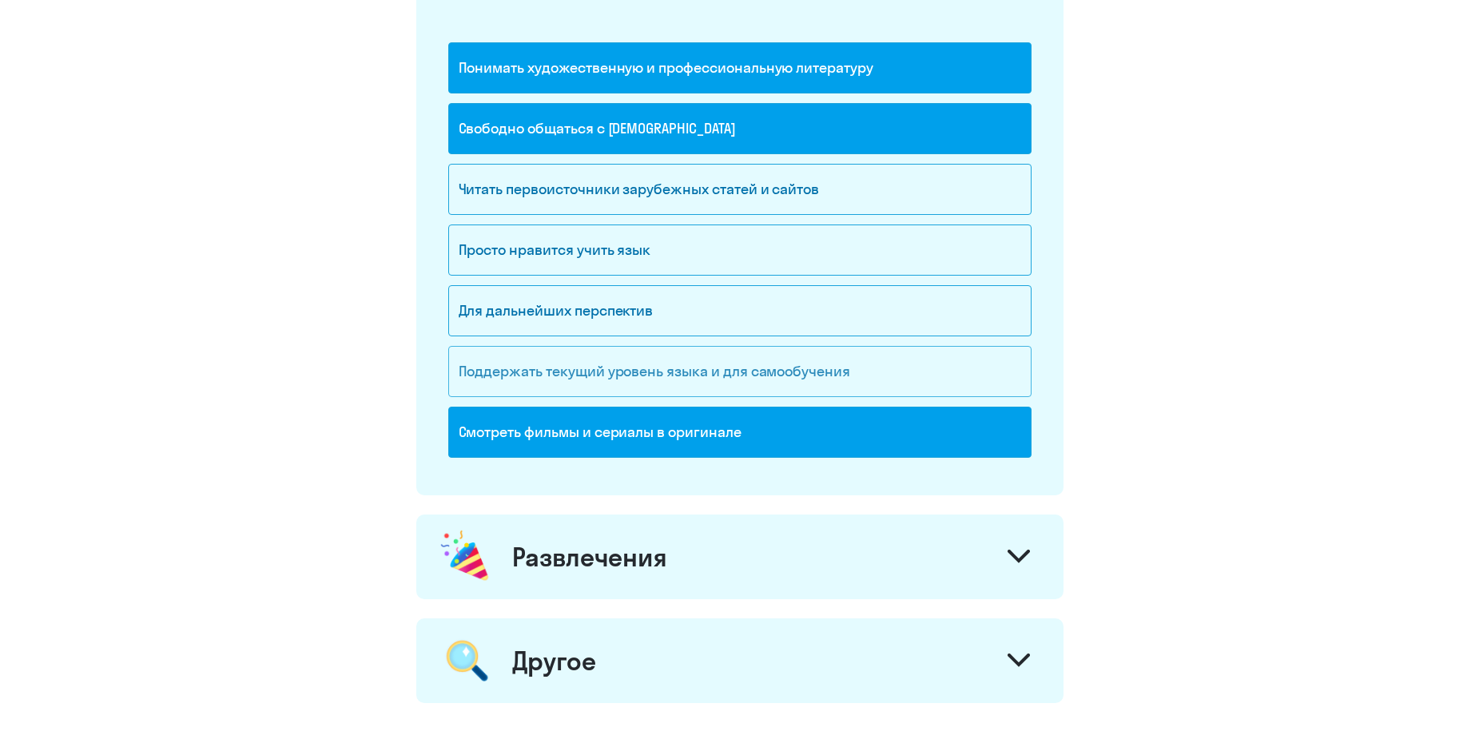
click at [807, 374] on div "Поддержать текущий уровень языка и для cамообучения" at bounding box center [739, 371] width 583 height 51
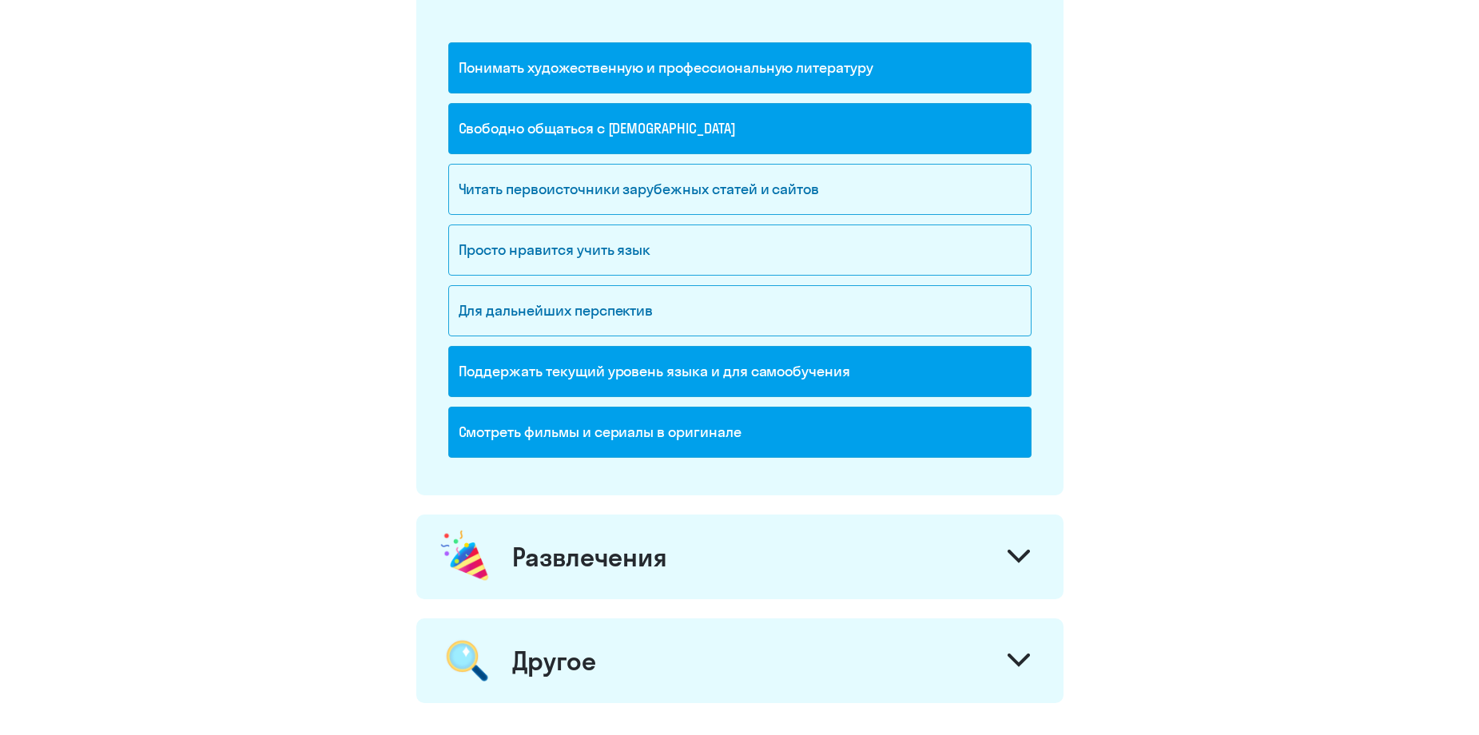
click at [822, 536] on div "Развлечения" at bounding box center [739, 557] width 647 height 85
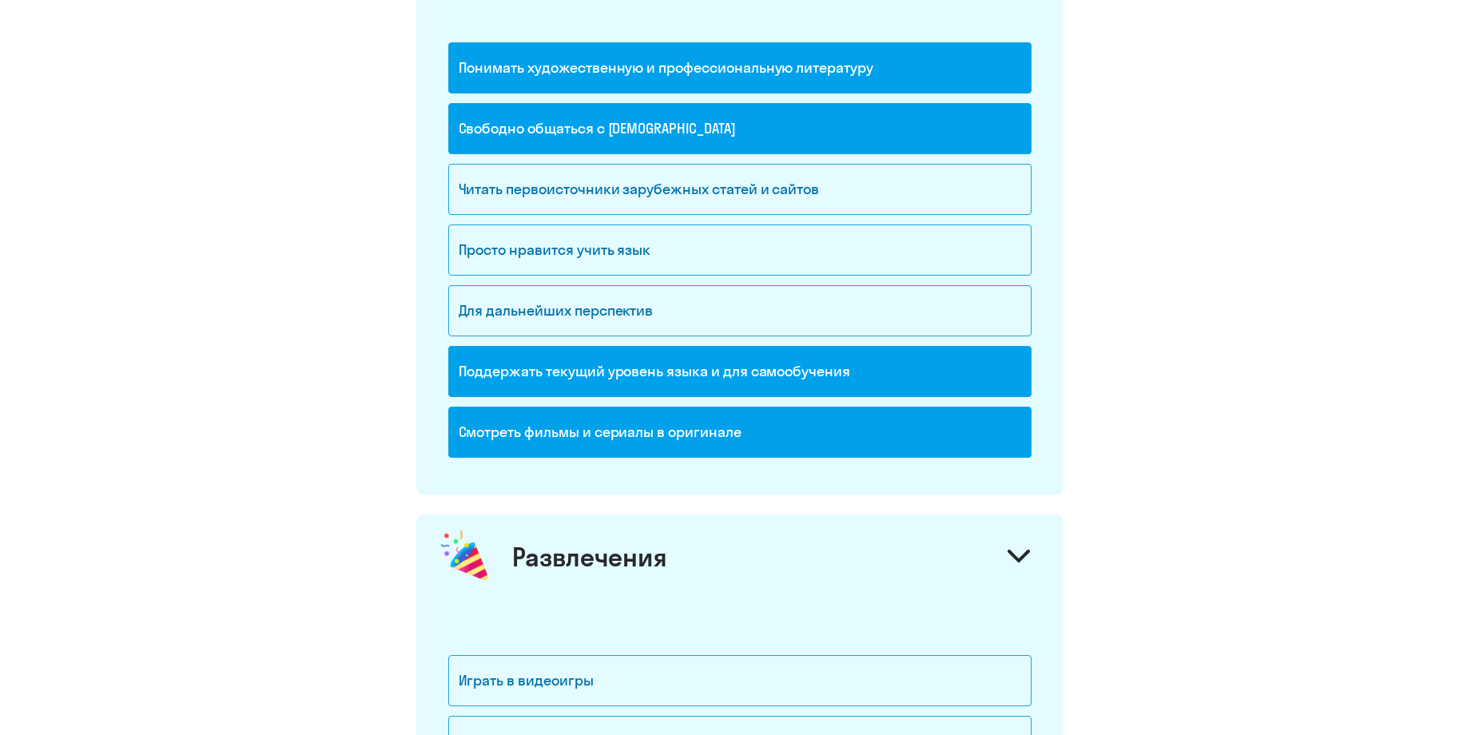
scroll to position [1998, 0]
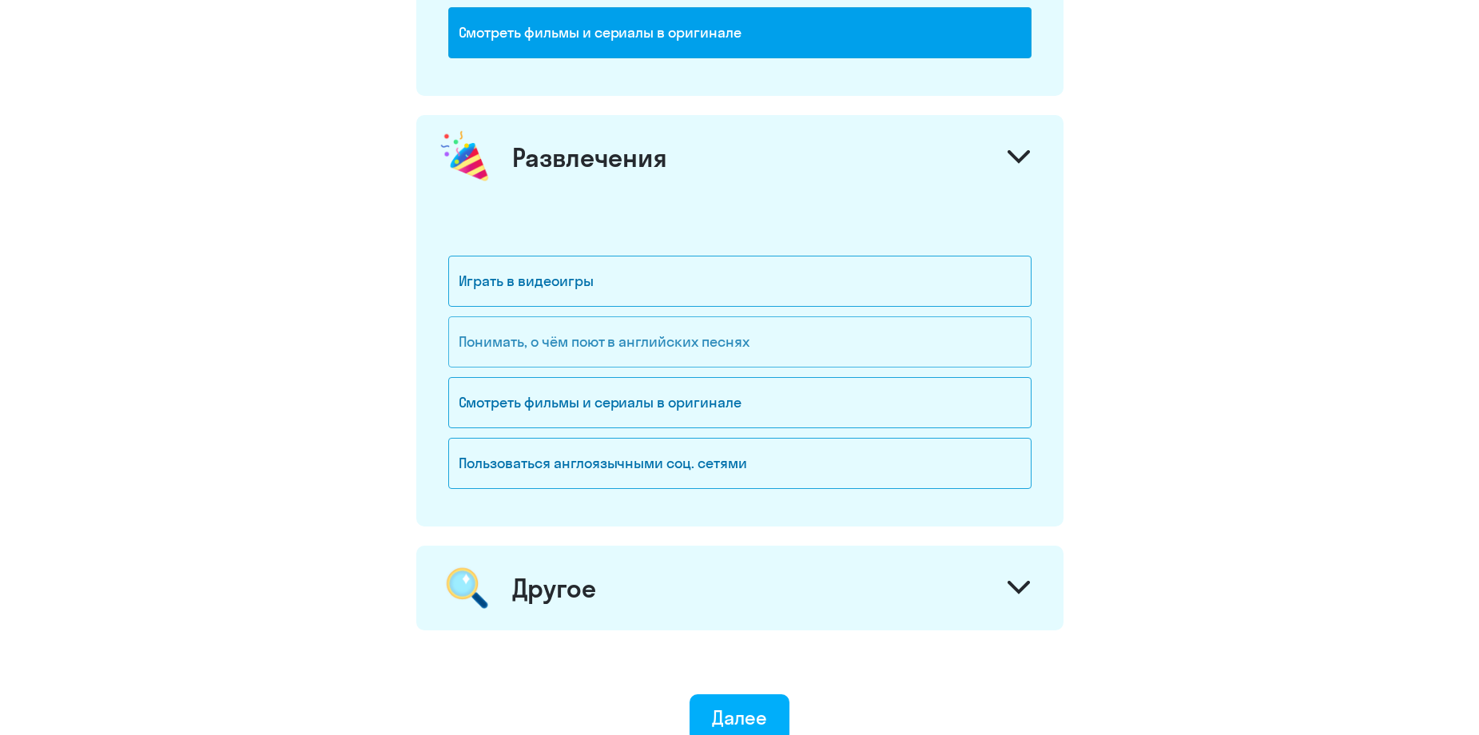
click at [703, 364] on div "Понимать, о чём поют в английских песнях" at bounding box center [739, 342] width 583 height 51
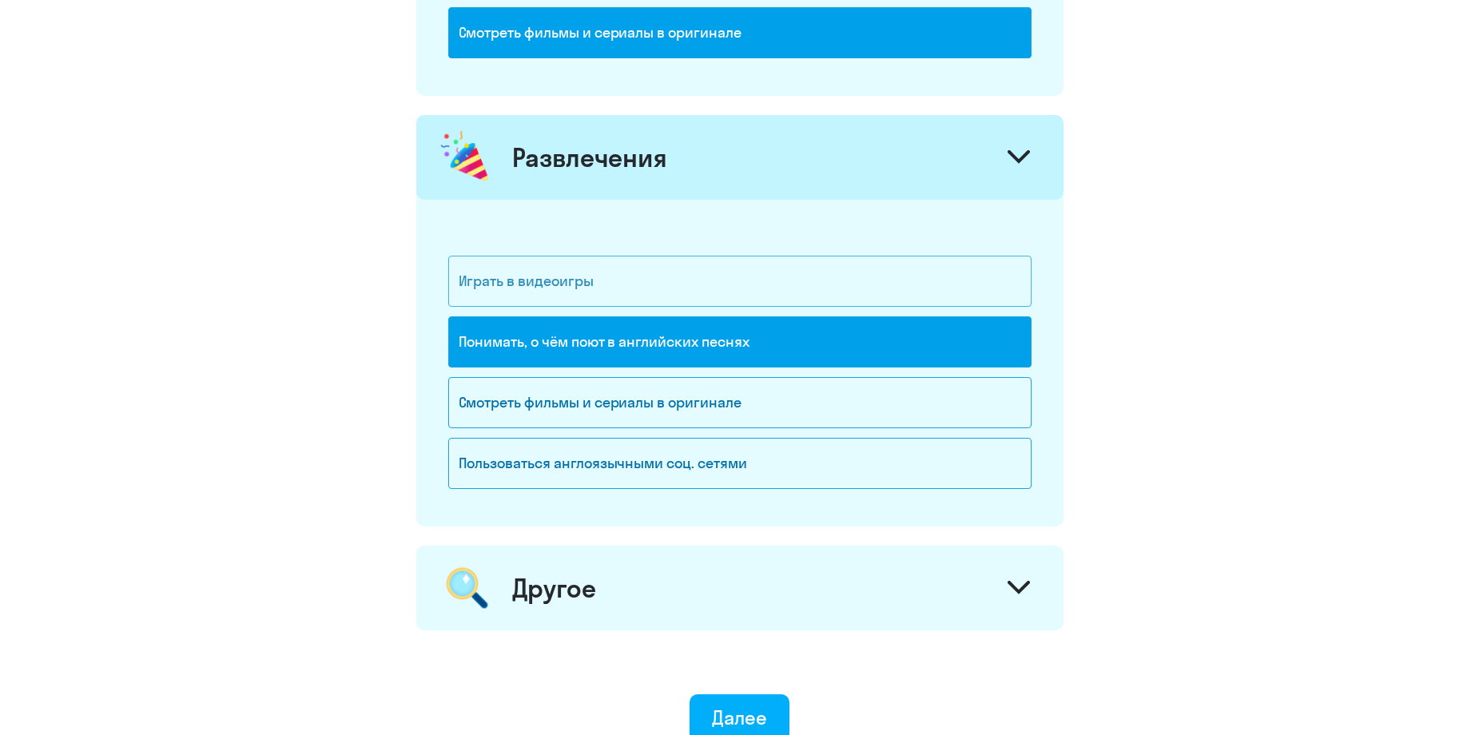
click at [731, 290] on div "Играть в видеоигры" at bounding box center [739, 281] width 583 height 51
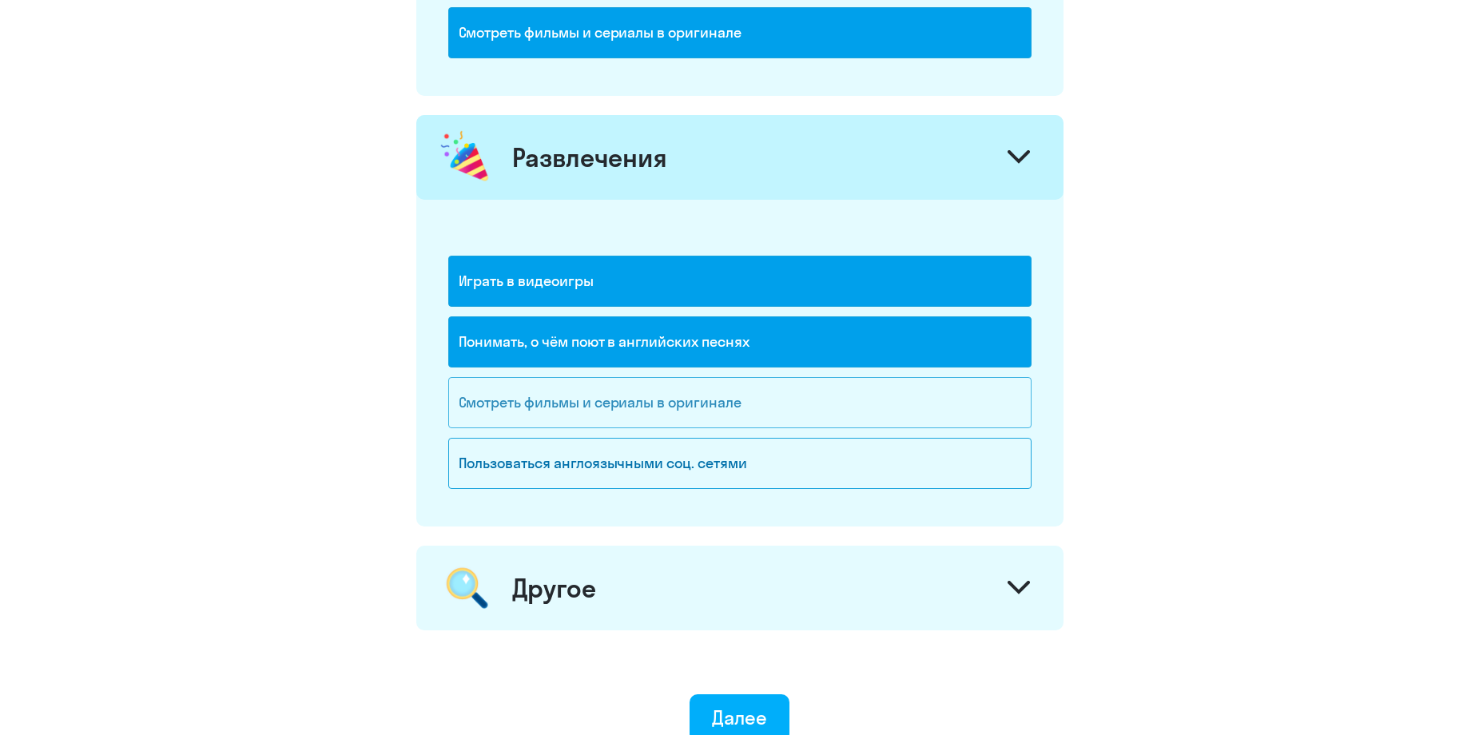
click at [733, 386] on div "Смотреть фильмы и сериалы в оригинале" at bounding box center [739, 402] width 583 height 51
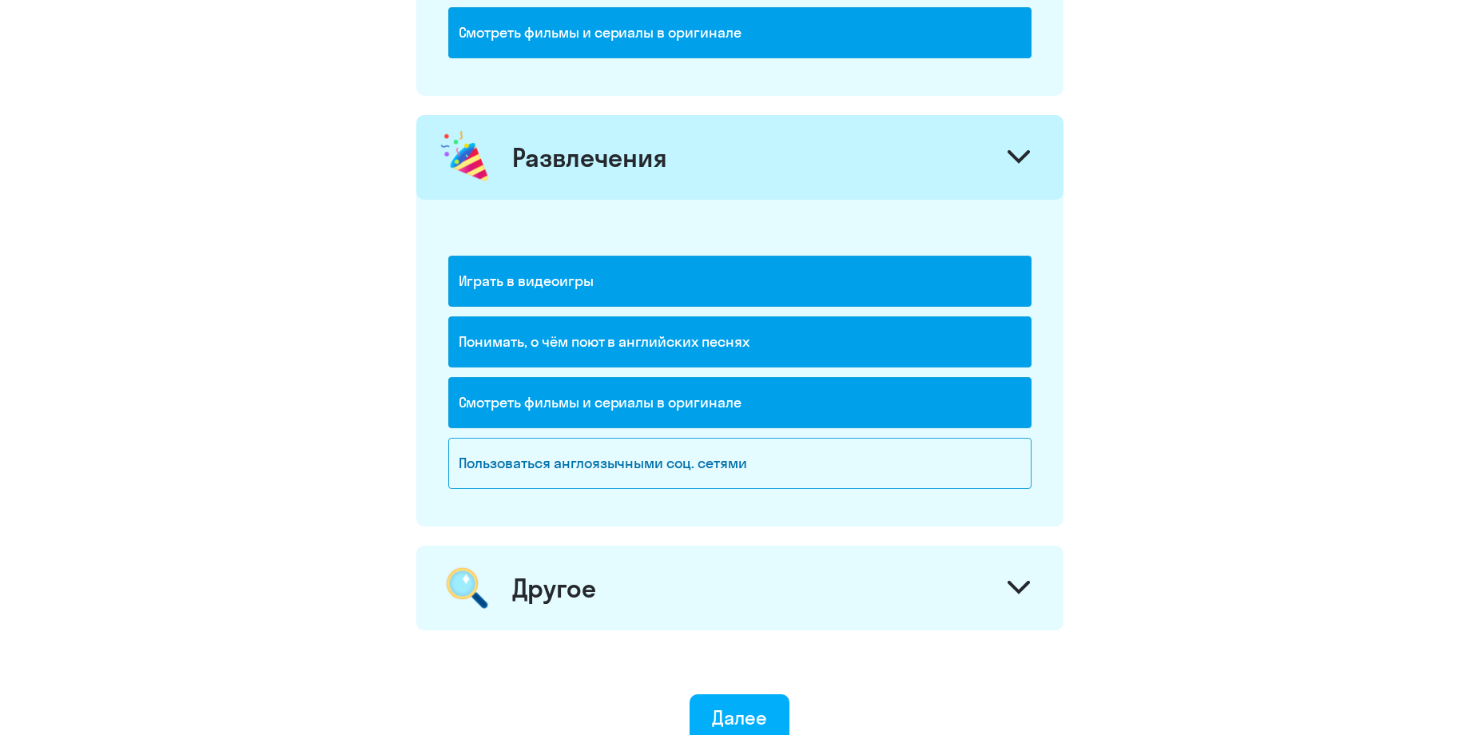
click at [723, 340] on div "Понимать, о чём поют в английских песнях" at bounding box center [739, 342] width 583 height 51
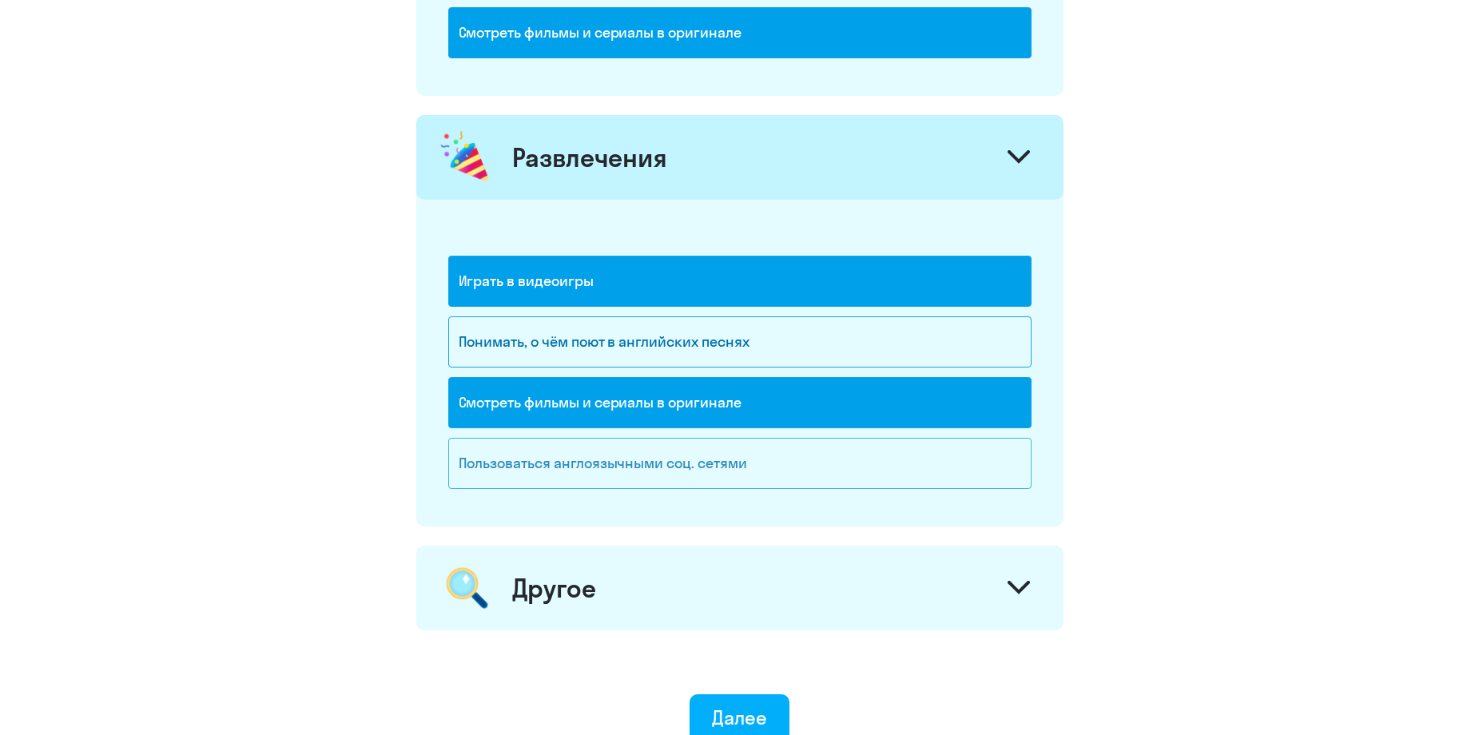
click at [755, 468] on div "Пользоваться англоязычными соц. сетями" at bounding box center [739, 463] width 583 height 51
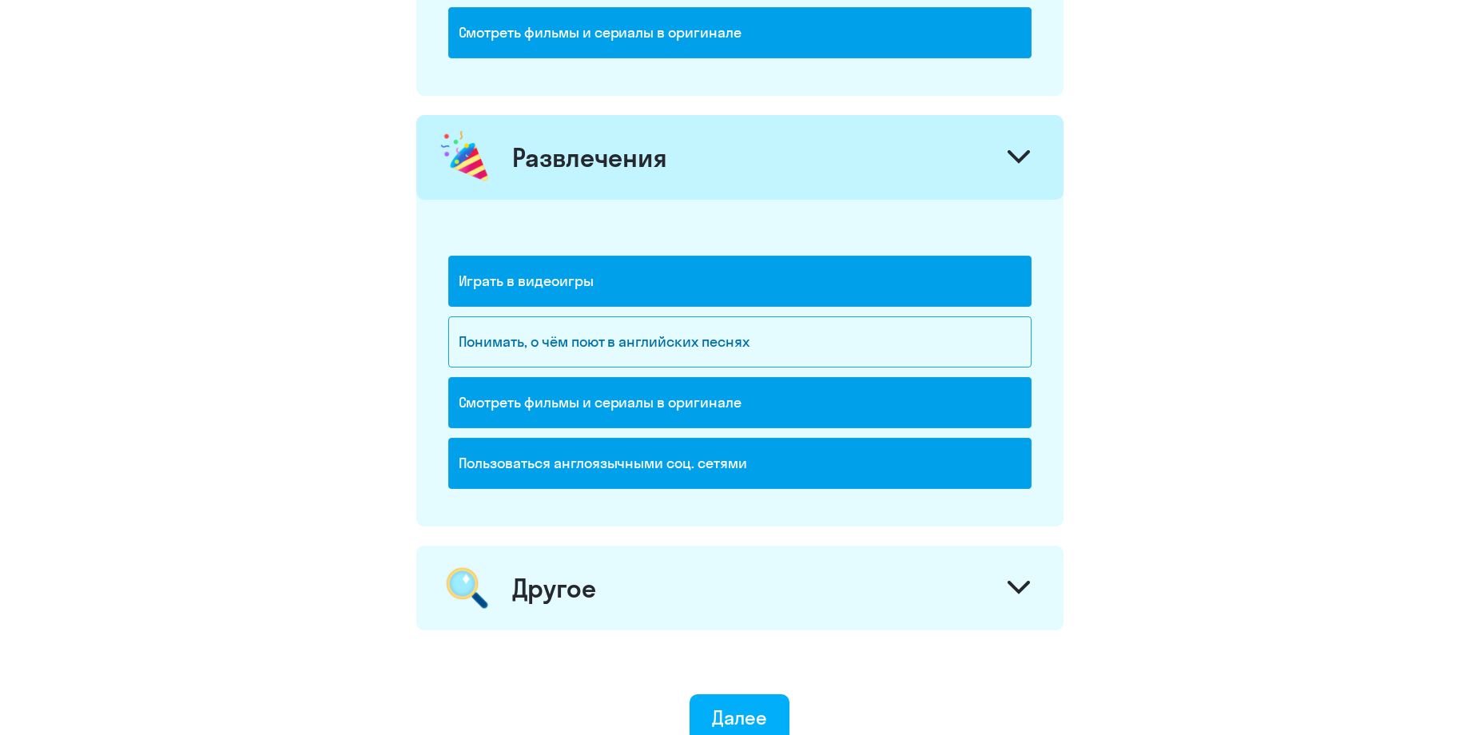
click at [762, 583] on div "Другое" at bounding box center [739, 588] width 647 height 85
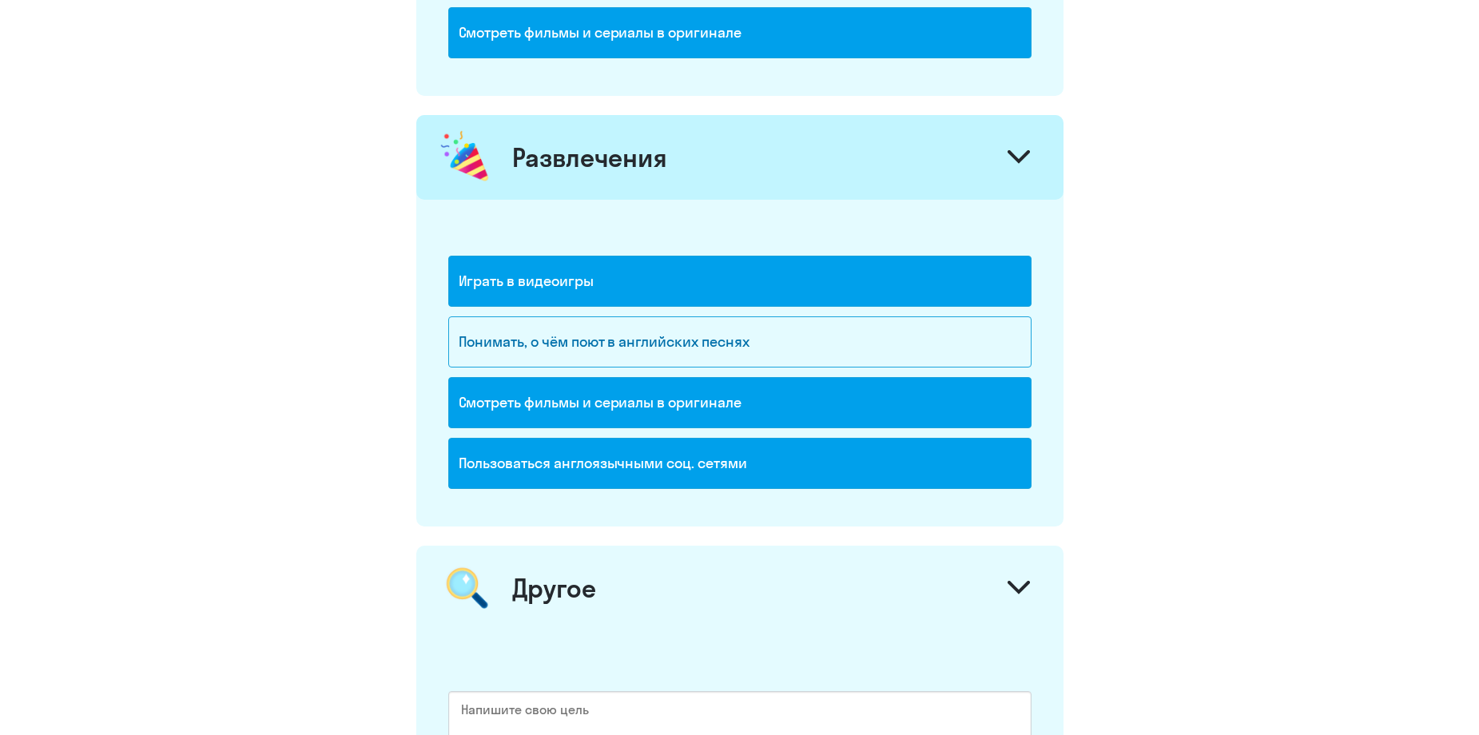
scroll to position [2362, 0]
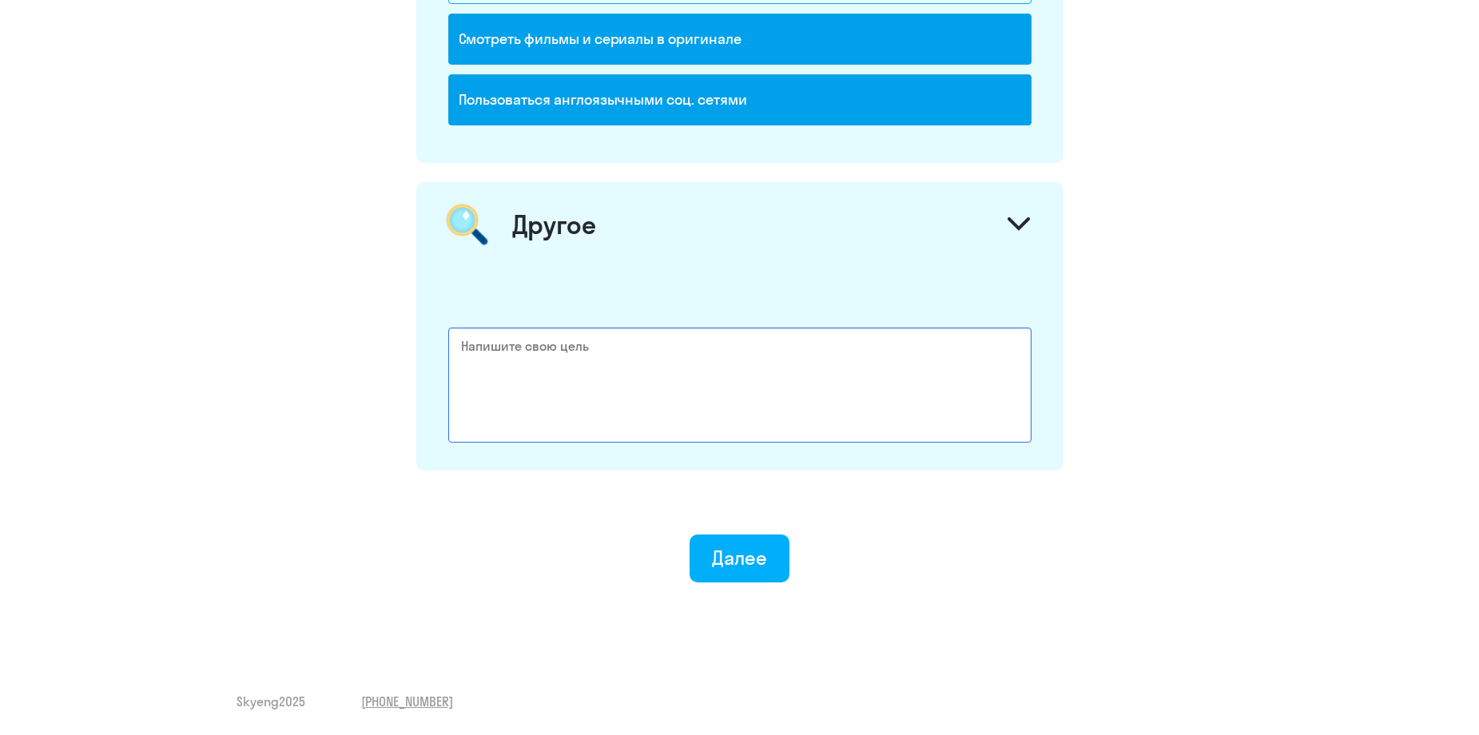
click at [688, 375] on textarea at bounding box center [739, 385] width 583 height 115
click at [700, 352] on textarea at bounding box center [739, 385] width 583 height 115
click at [747, 249] on div "Другое" at bounding box center [739, 224] width 647 height 85
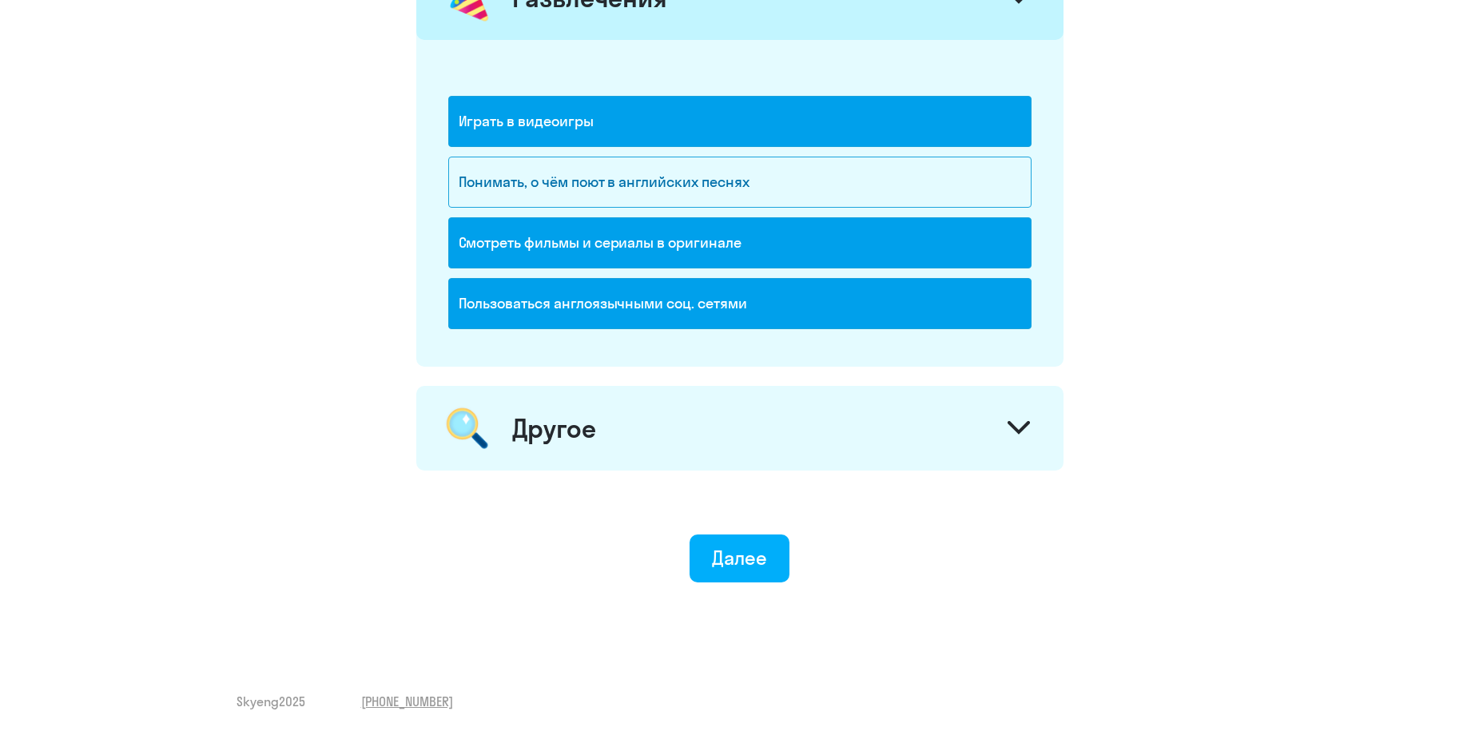
scroll to position [2158, 0]
click at [769, 567] on button "Далее" at bounding box center [740, 559] width 100 height 48
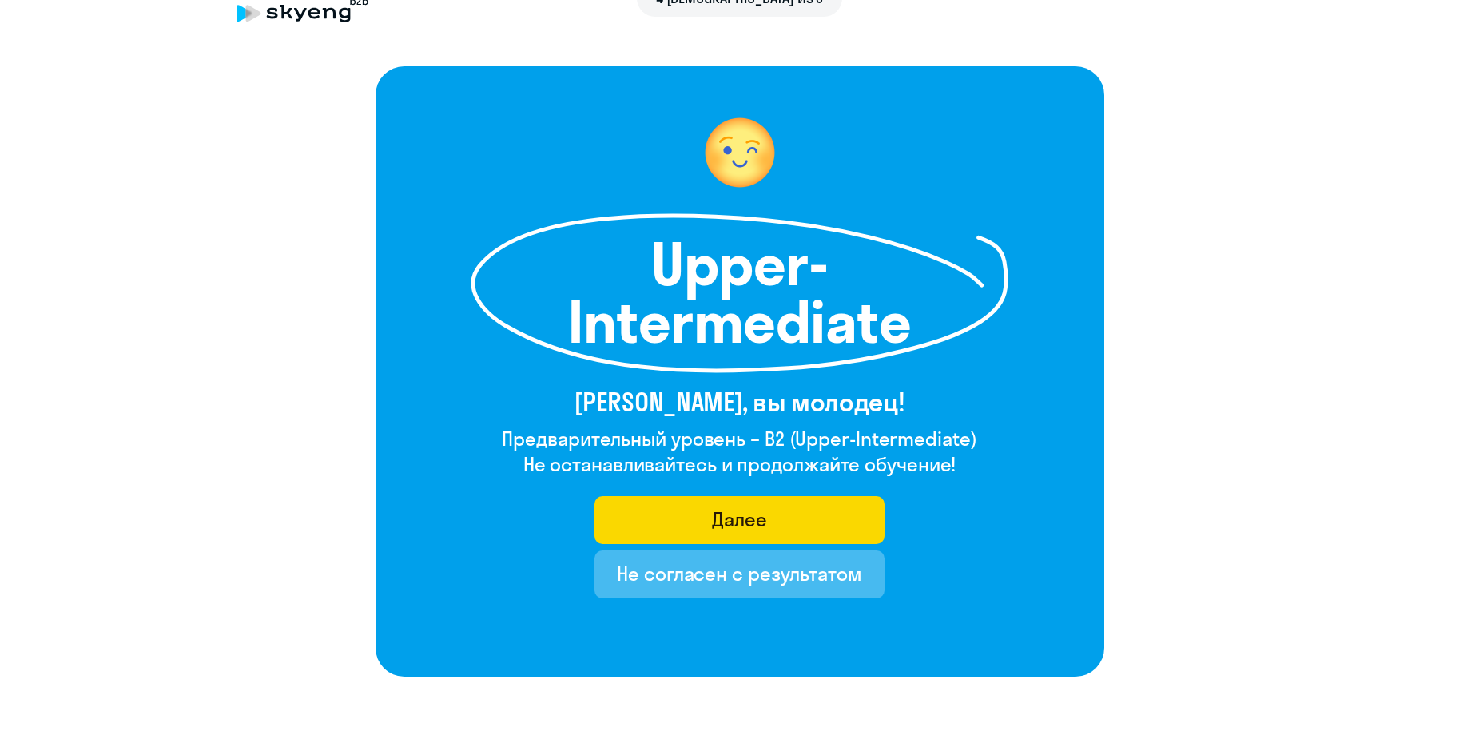
scroll to position [139, 0]
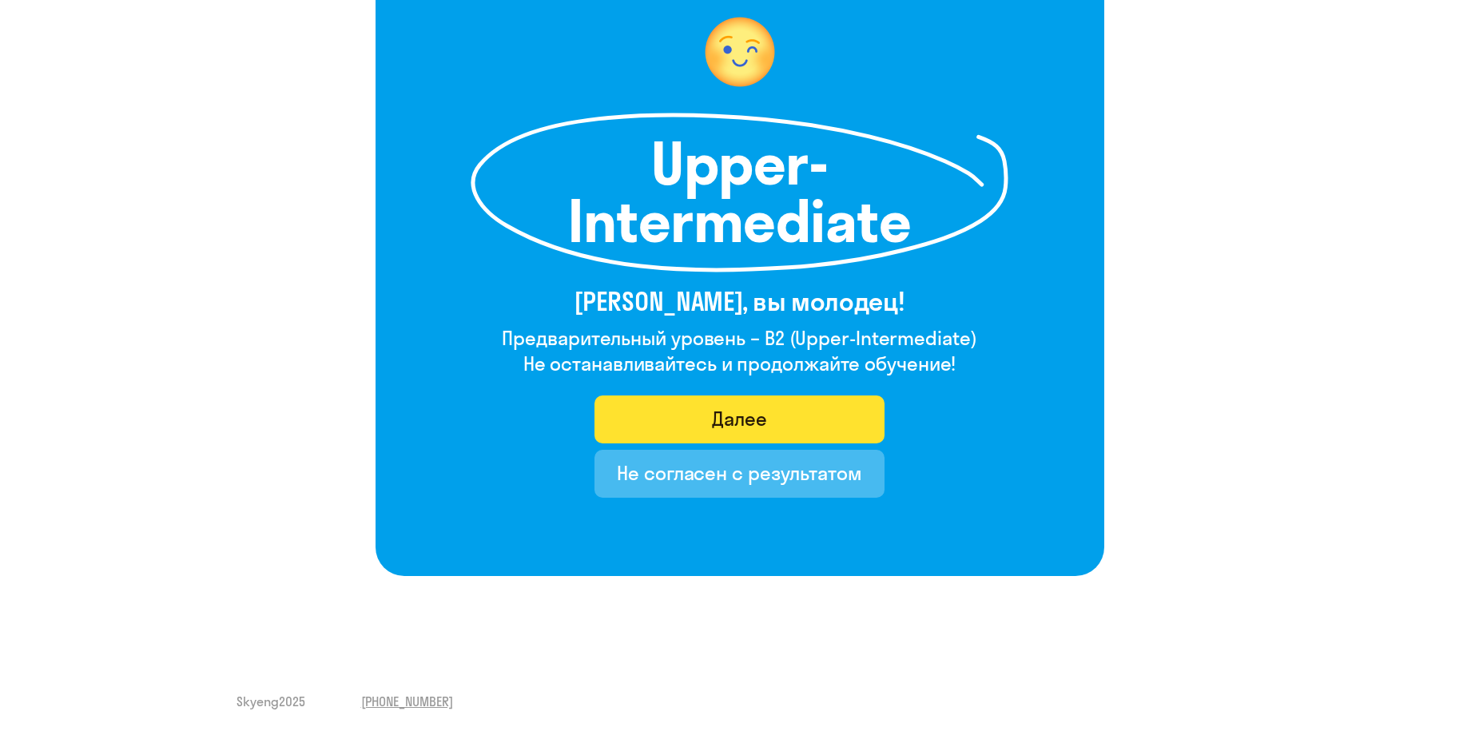
click at [845, 417] on button "Далее" at bounding box center [740, 420] width 290 height 48
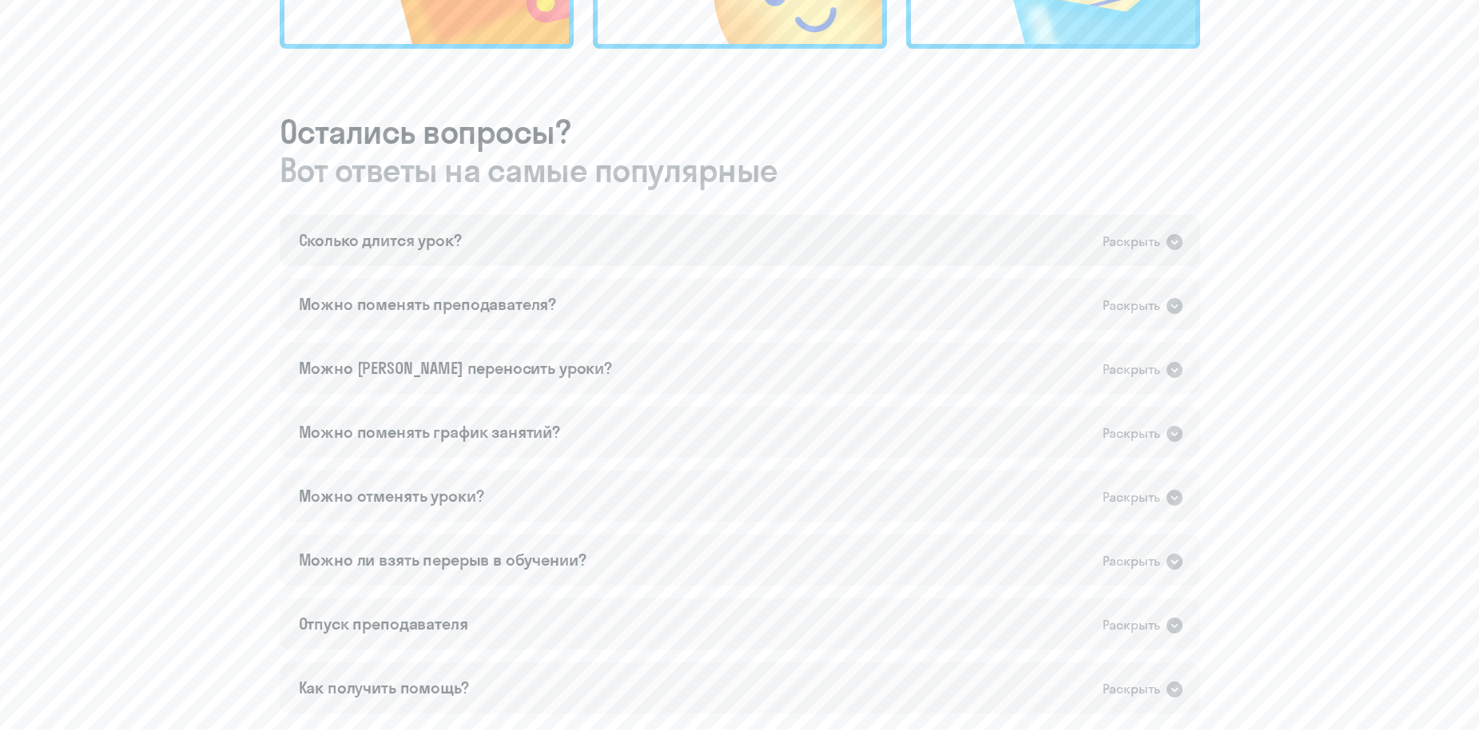
scroll to position [937, 0]
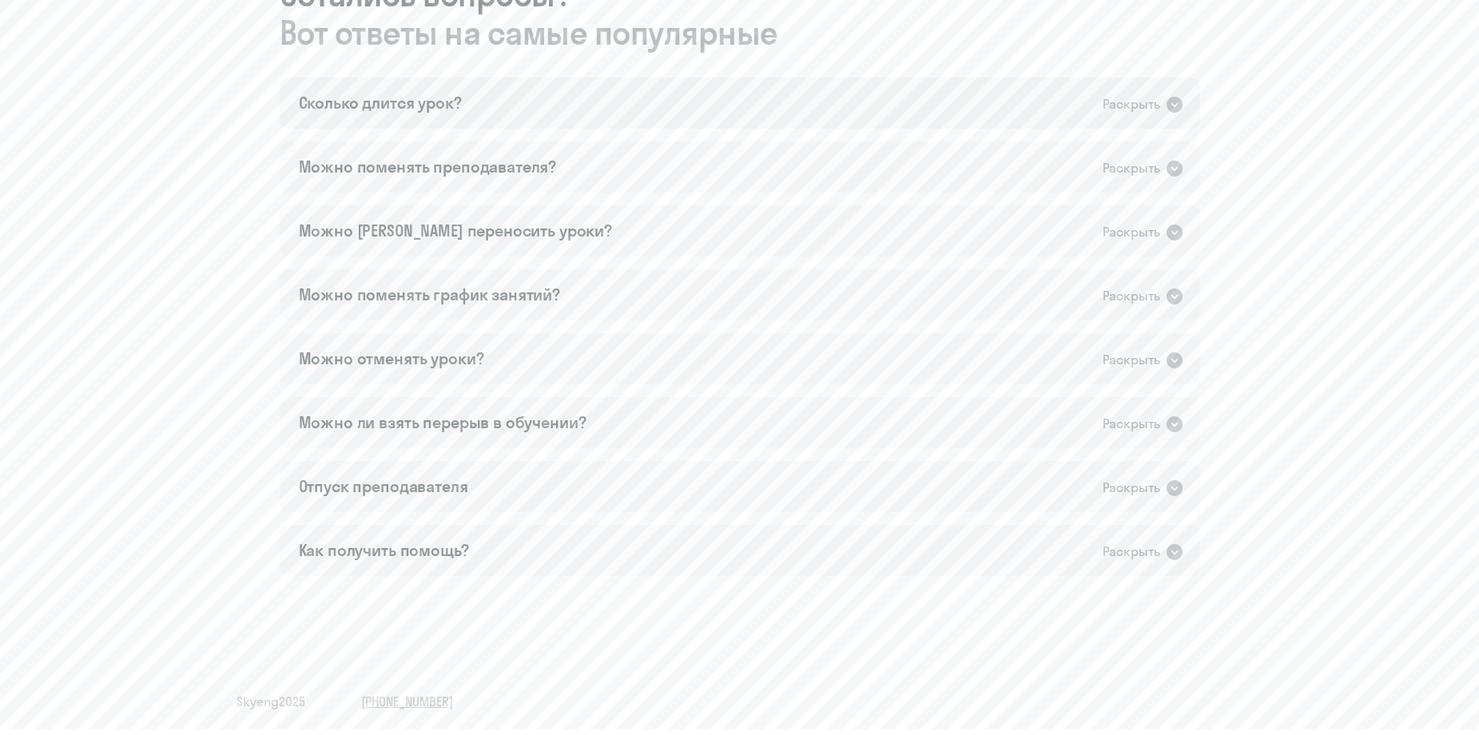
click at [741, 92] on div "Сколько длится урок? Раскрыть" at bounding box center [740, 103] width 921 height 51
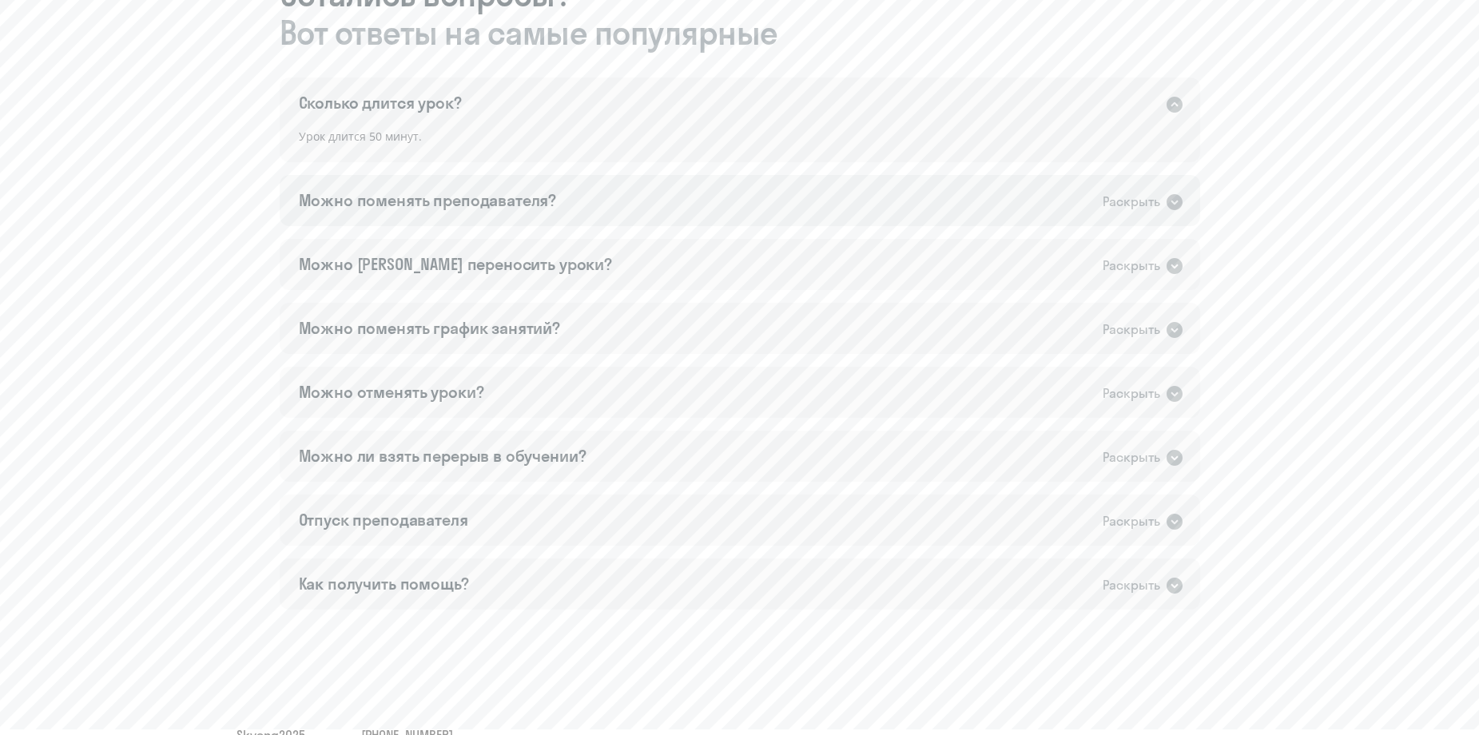
click at [699, 208] on div "Можно поменять преподавателя? Раскрыть" at bounding box center [740, 200] width 921 height 51
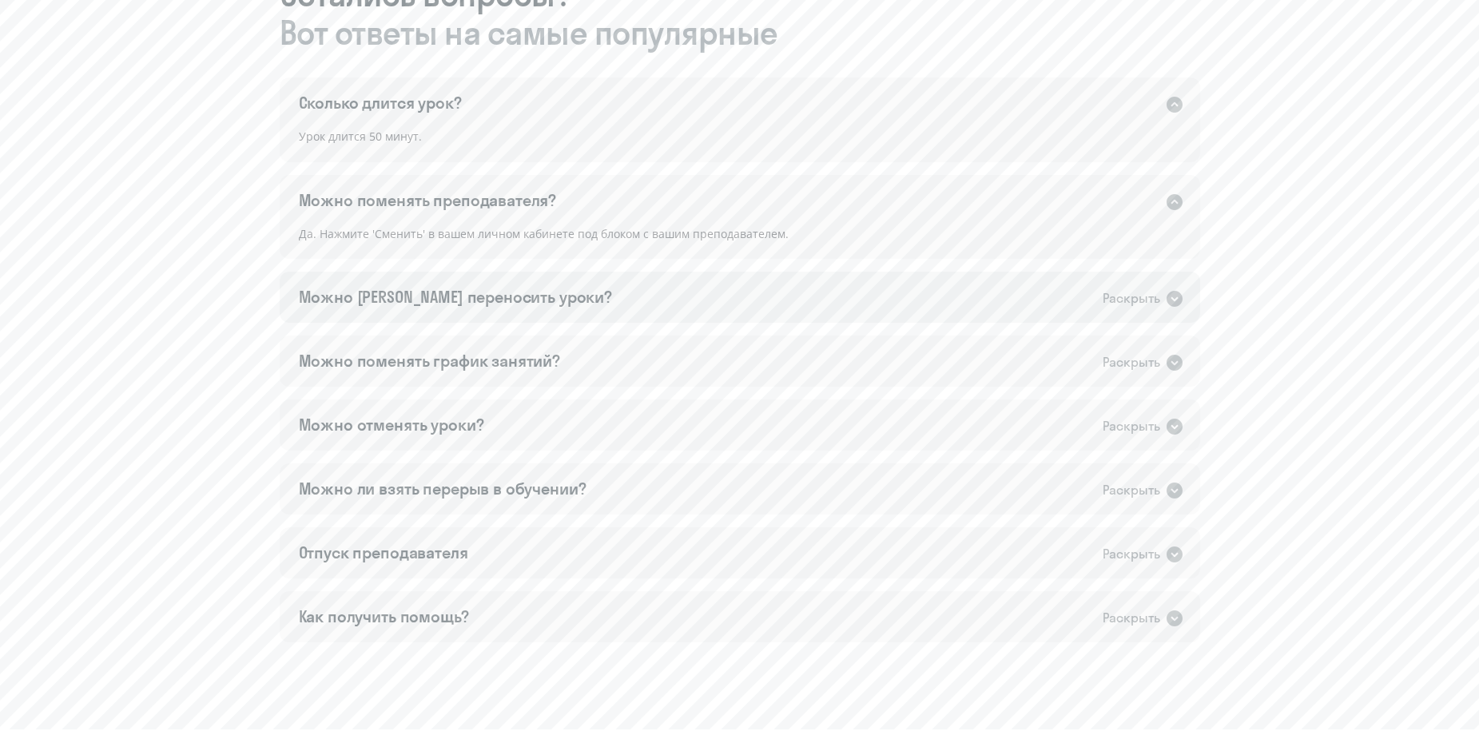
click at [635, 285] on div "Можно [PERSON_NAME] переносить уроки? Раскрыть" at bounding box center [740, 297] width 921 height 51
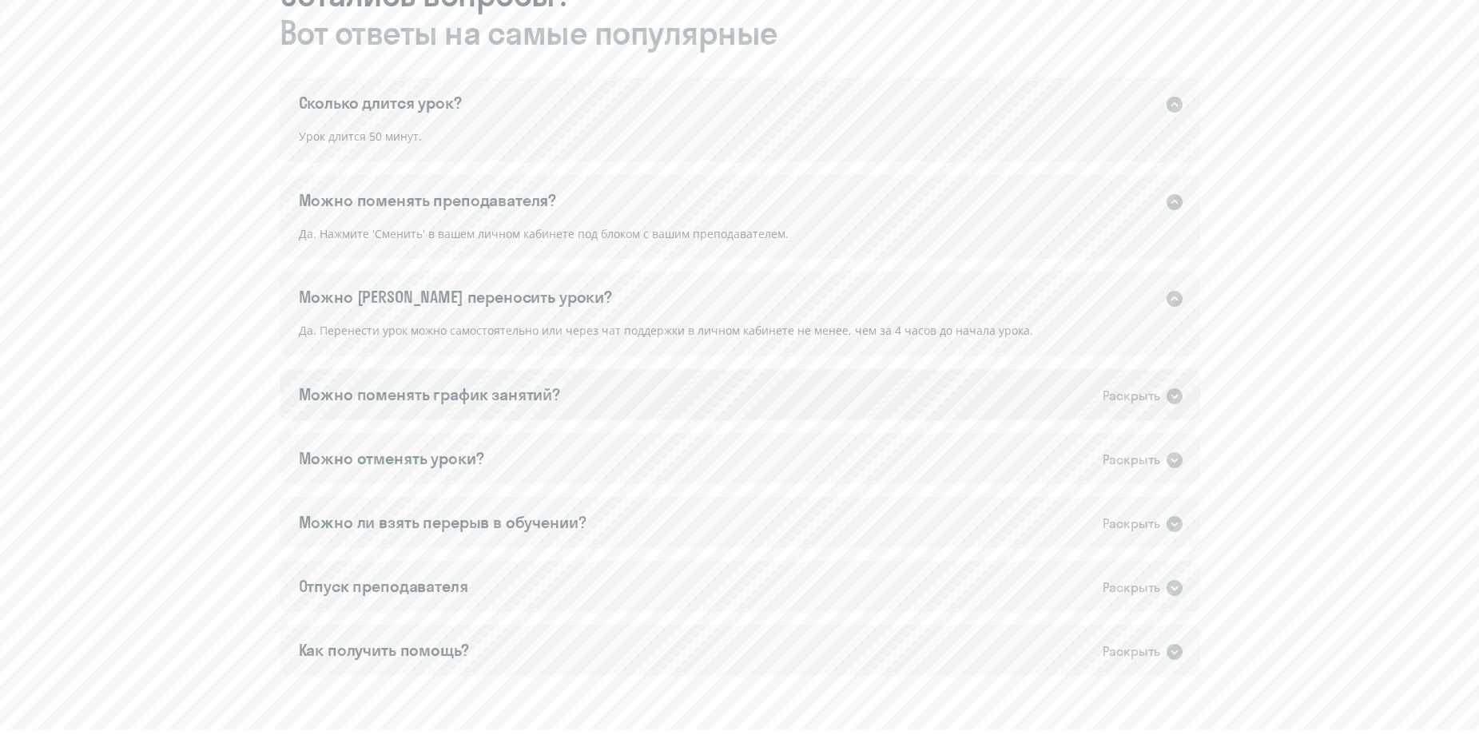
click at [671, 386] on div "Можно поменять график занятий? Раскрыть" at bounding box center [740, 394] width 921 height 51
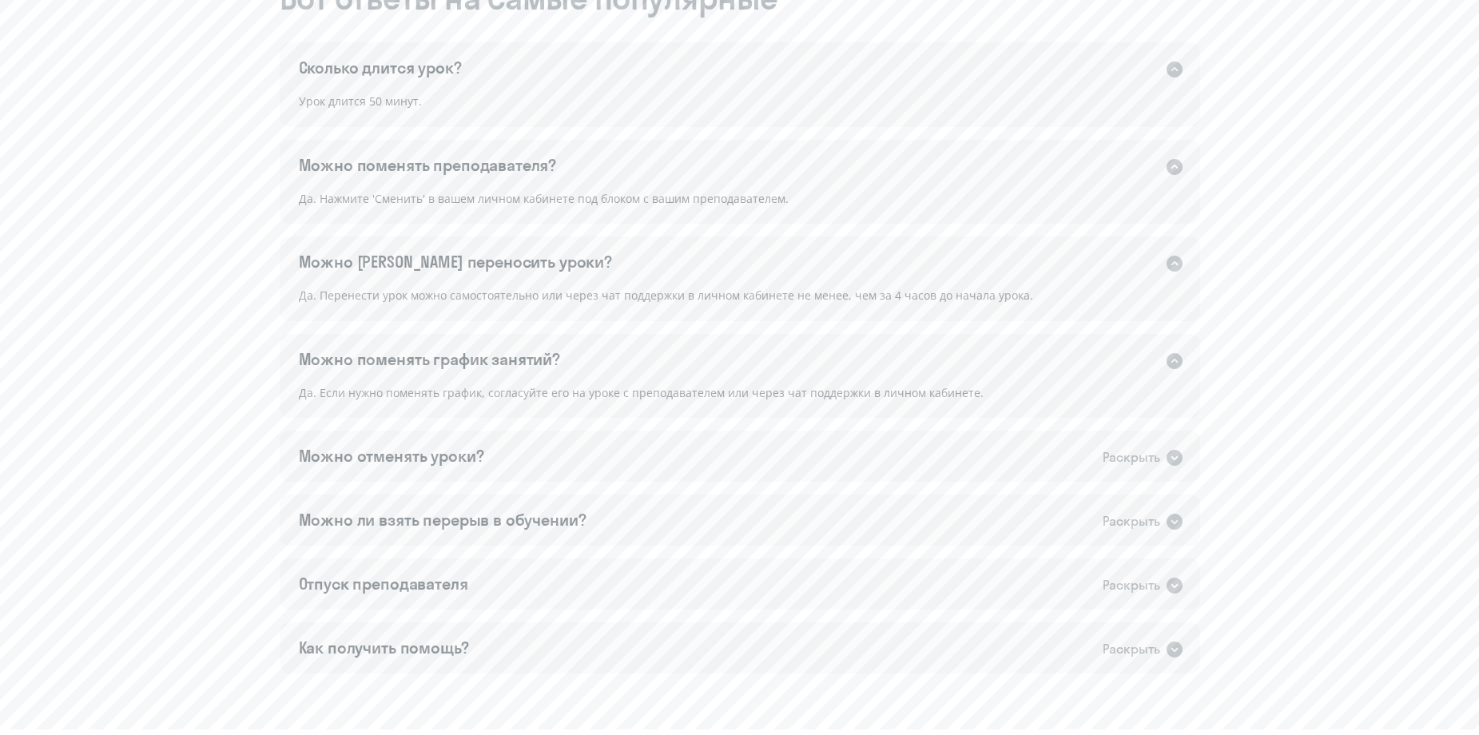
scroll to position [1069, 0]
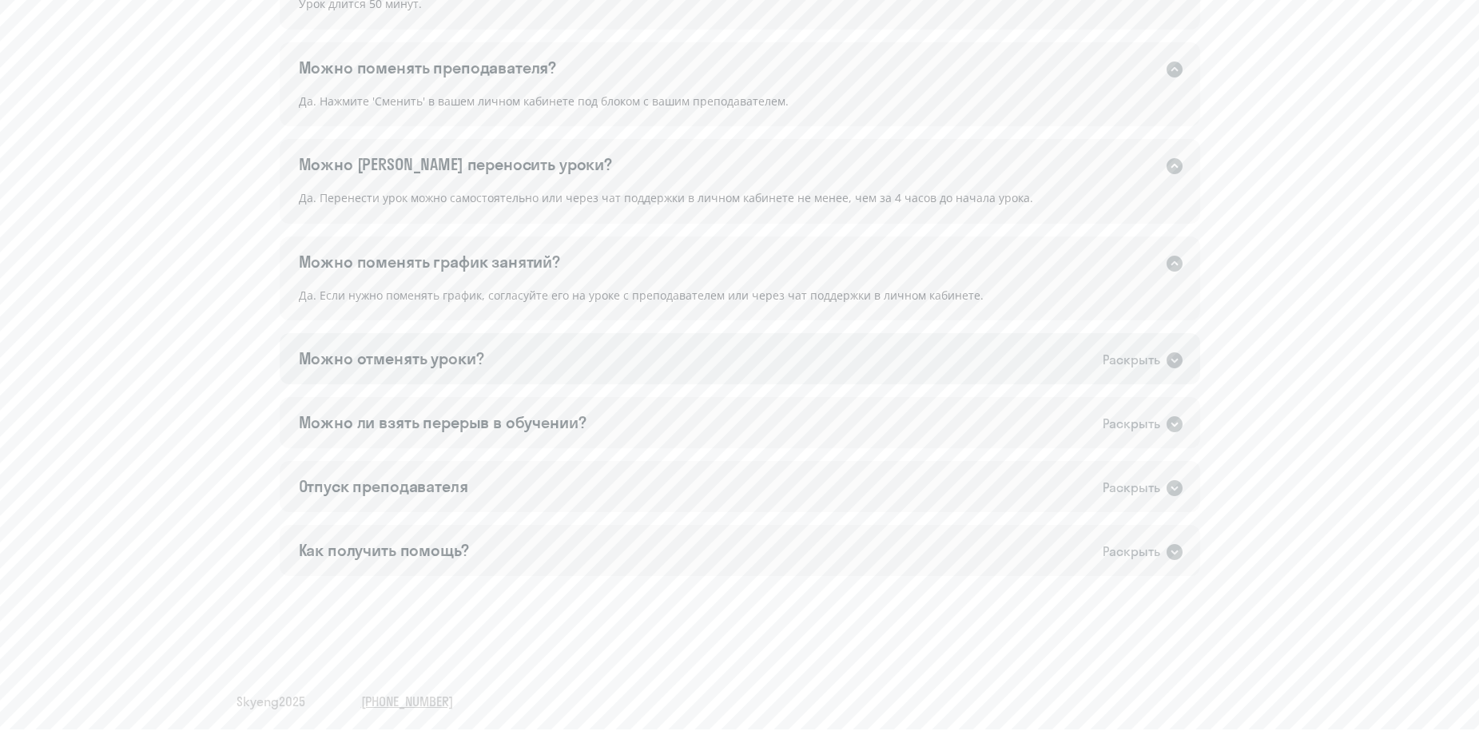
click at [675, 367] on div "Можно отменять уроки? Раскрыть" at bounding box center [740, 358] width 921 height 51
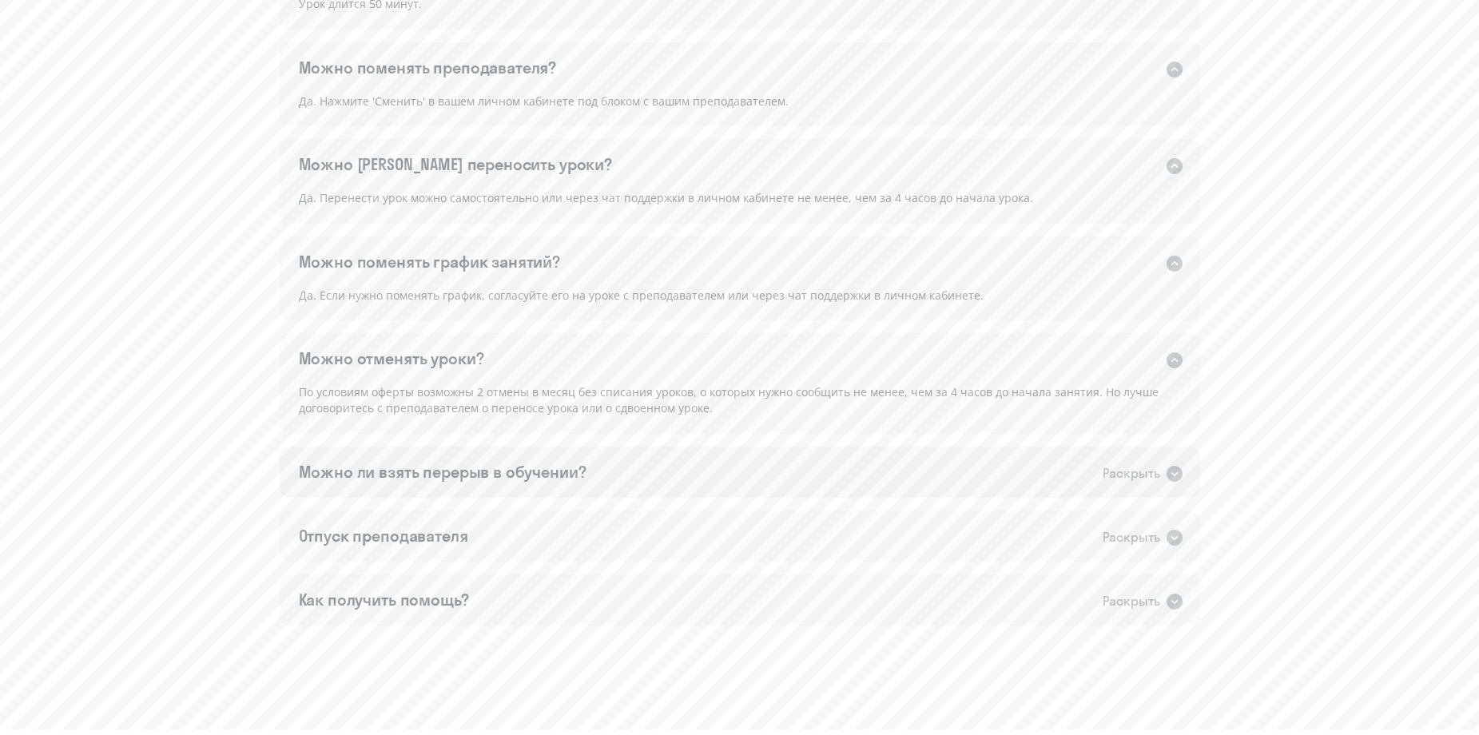
click at [635, 471] on div "Можно ли взять перерыв в обучении? Раскрыть" at bounding box center [740, 472] width 921 height 51
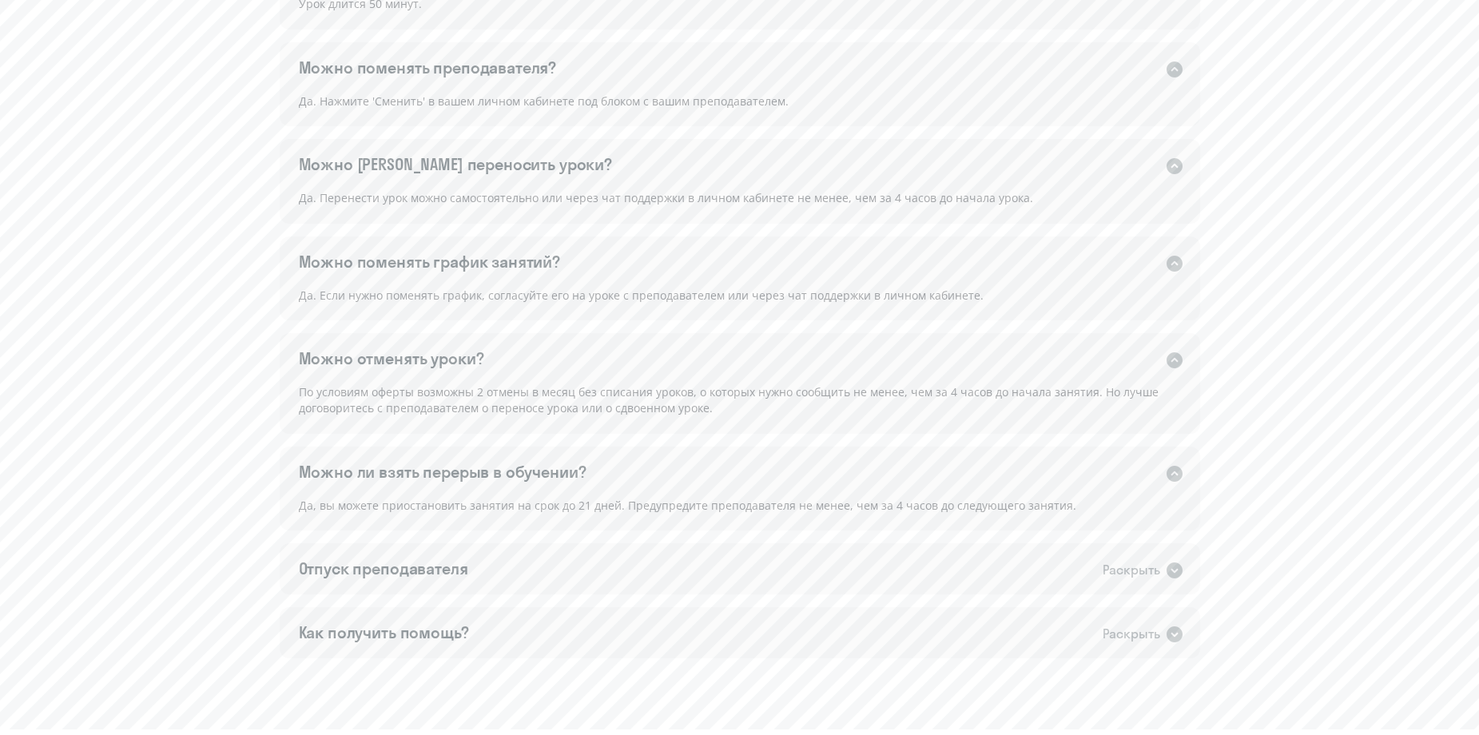
scroll to position [1152, 0]
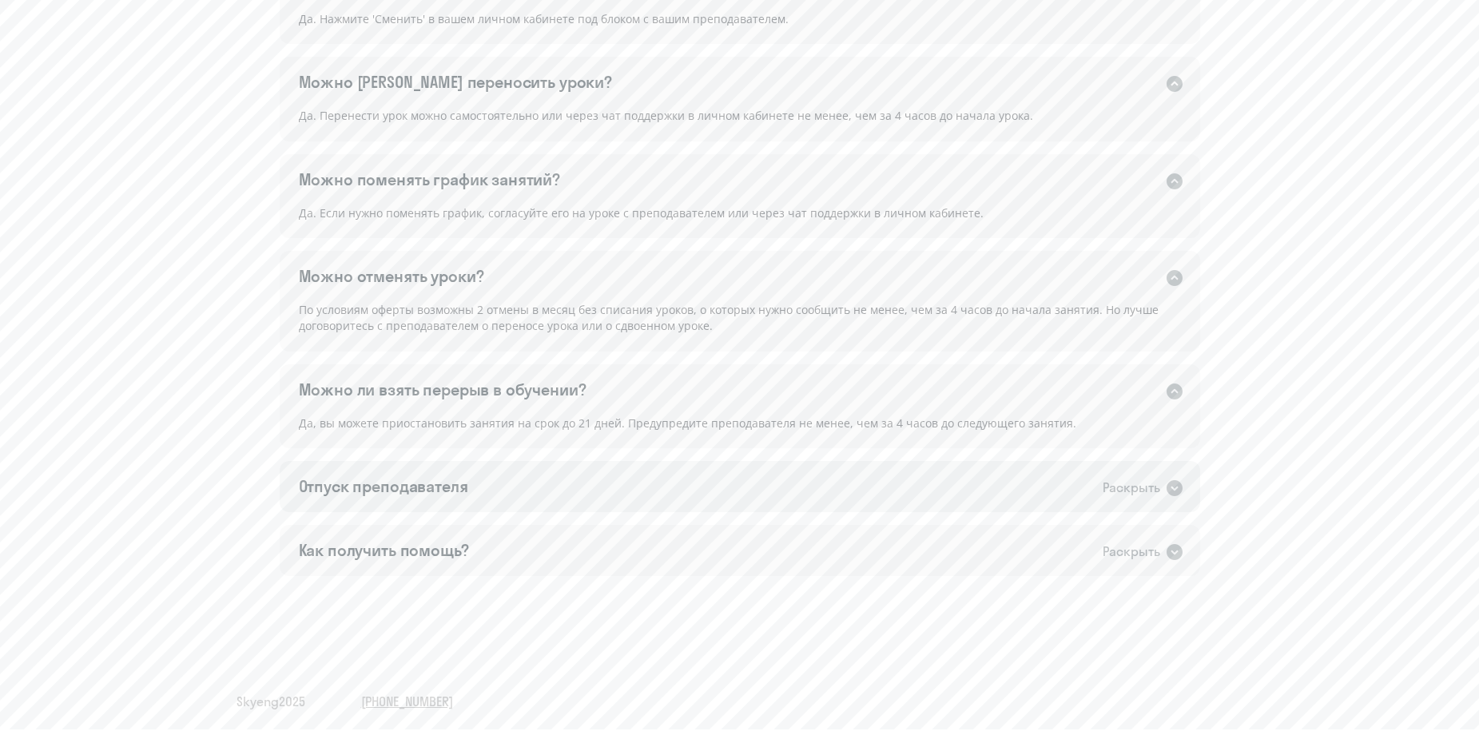
click at [636, 472] on div "Отпуск преподавателя Раскрыть" at bounding box center [740, 486] width 921 height 51
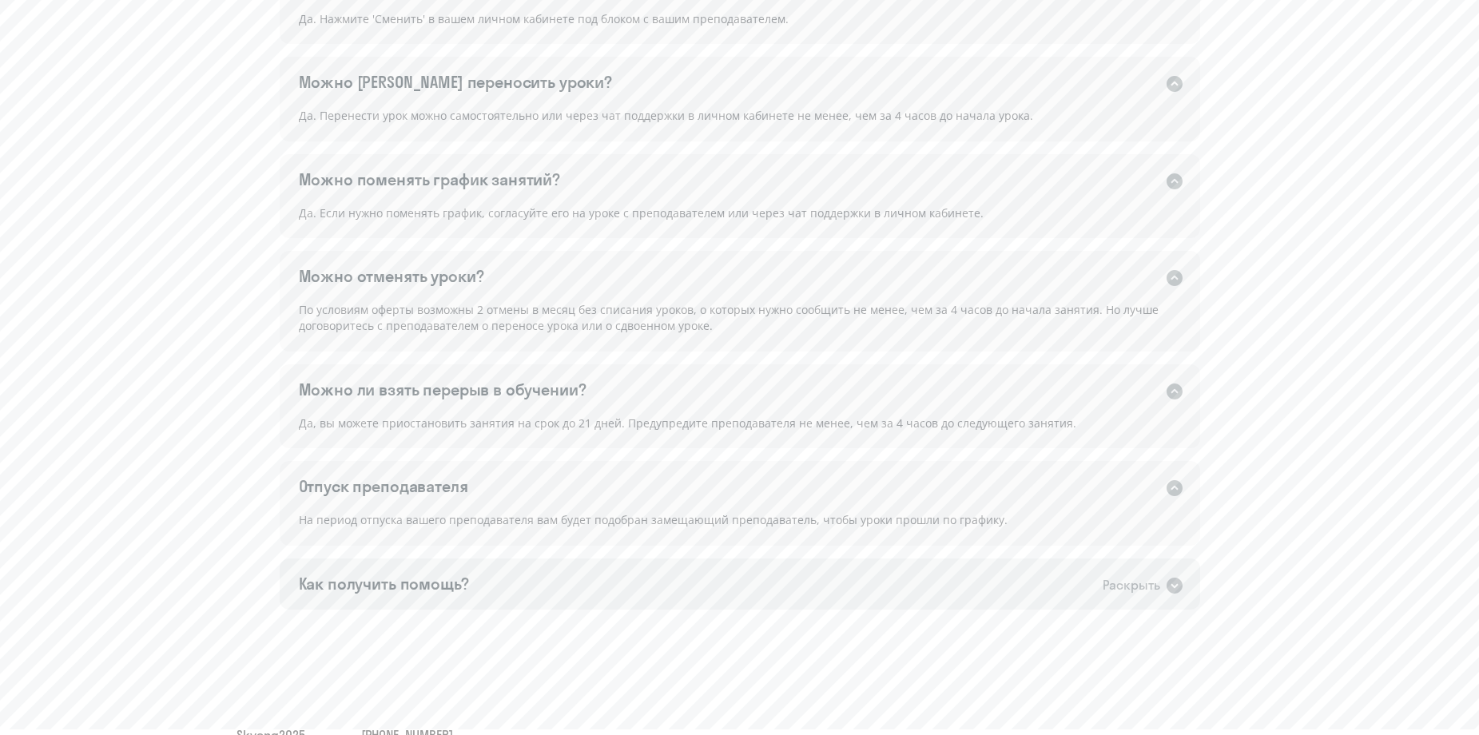
click at [618, 567] on div "Как получить помощь? Раскрыть" at bounding box center [740, 584] width 921 height 51
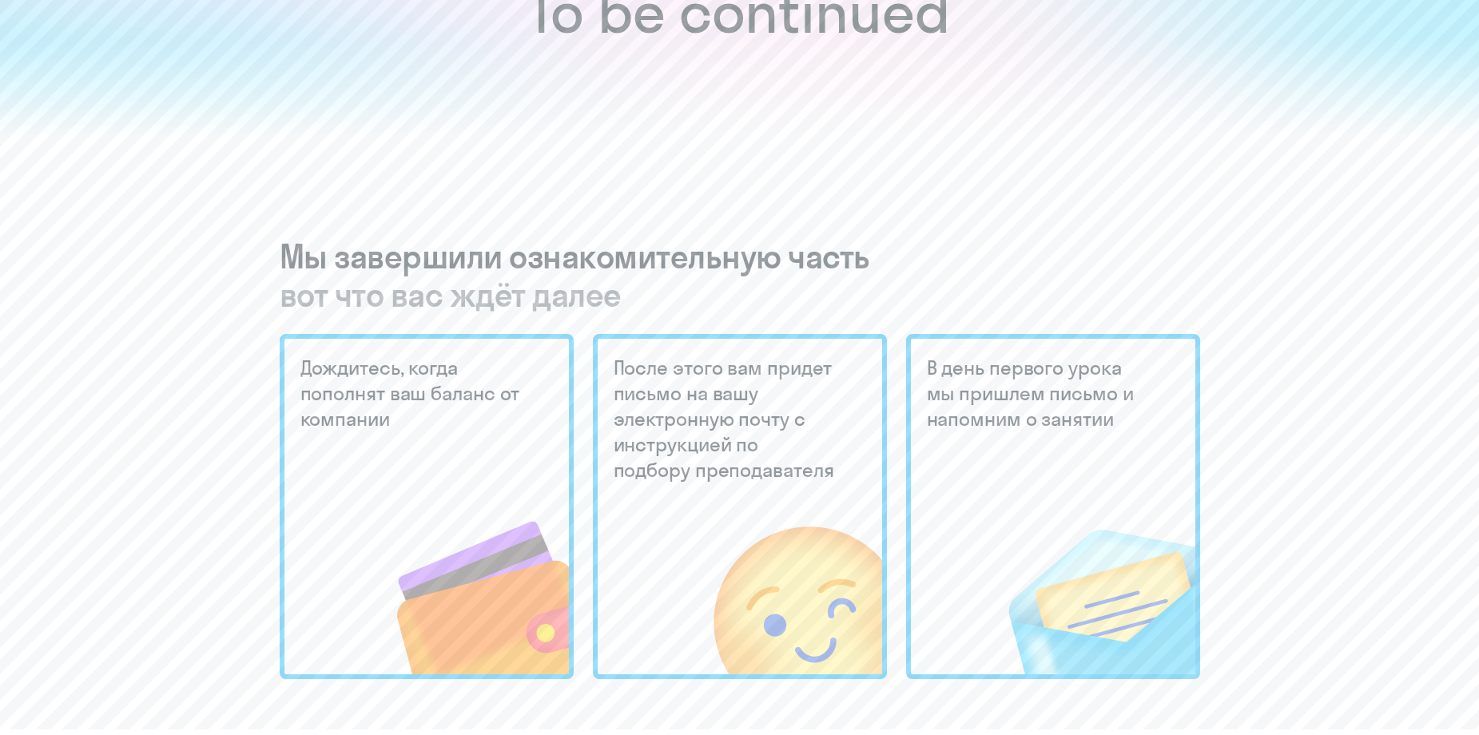
scroll to position [0, 0]
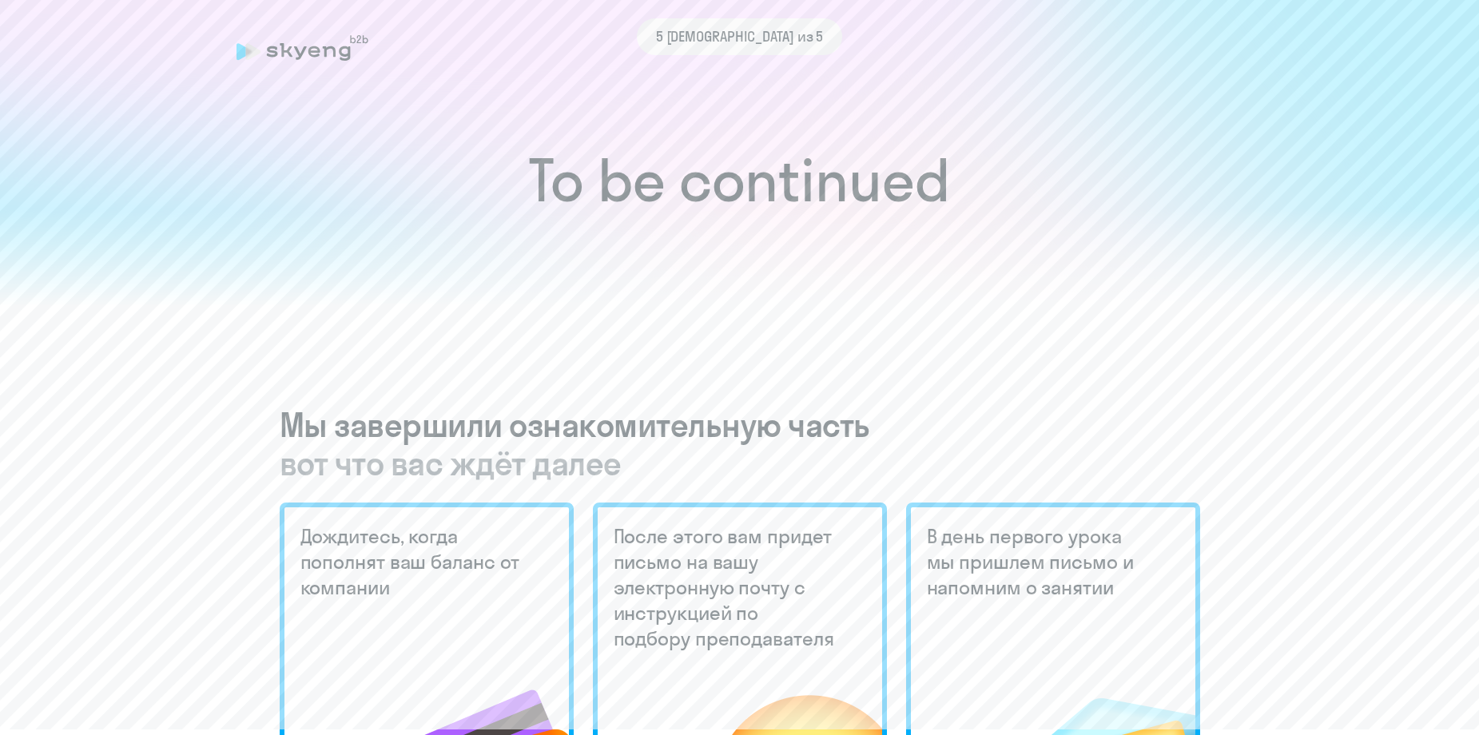
click at [733, 167] on h1 "To be continued" at bounding box center [739, 181] width 1415 height 56
click at [755, 49] on div "5 [DEMOGRAPHIC_DATA] из 5" at bounding box center [740, 36] width 206 height 37
click at [728, 38] on span "5 [DEMOGRAPHIC_DATA] из 5" at bounding box center [740, 36] width 168 height 21
click at [670, 410] on h3 "Мы завершили ознакомительную часть вот что вас ждёт далее" at bounding box center [740, 444] width 921 height 77
click at [531, 465] on span "вот что вас ждёт далее" at bounding box center [740, 463] width 921 height 38
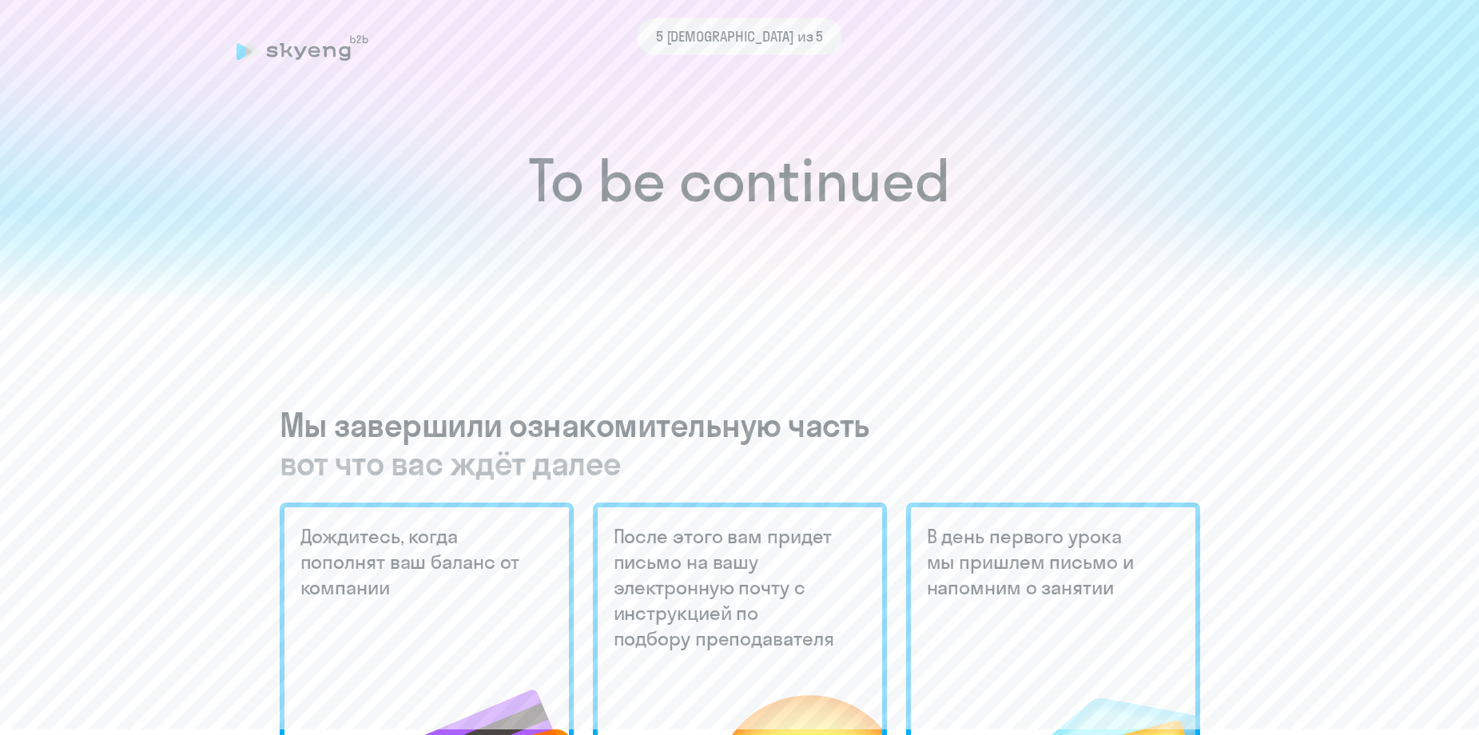
click at [340, 432] on h3 "Мы завершили ознакомительную часть вот что вас ждёт далее" at bounding box center [740, 444] width 921 height 77
